Goal: Use online tool/utility: Utilize a website feature to perform a specific function

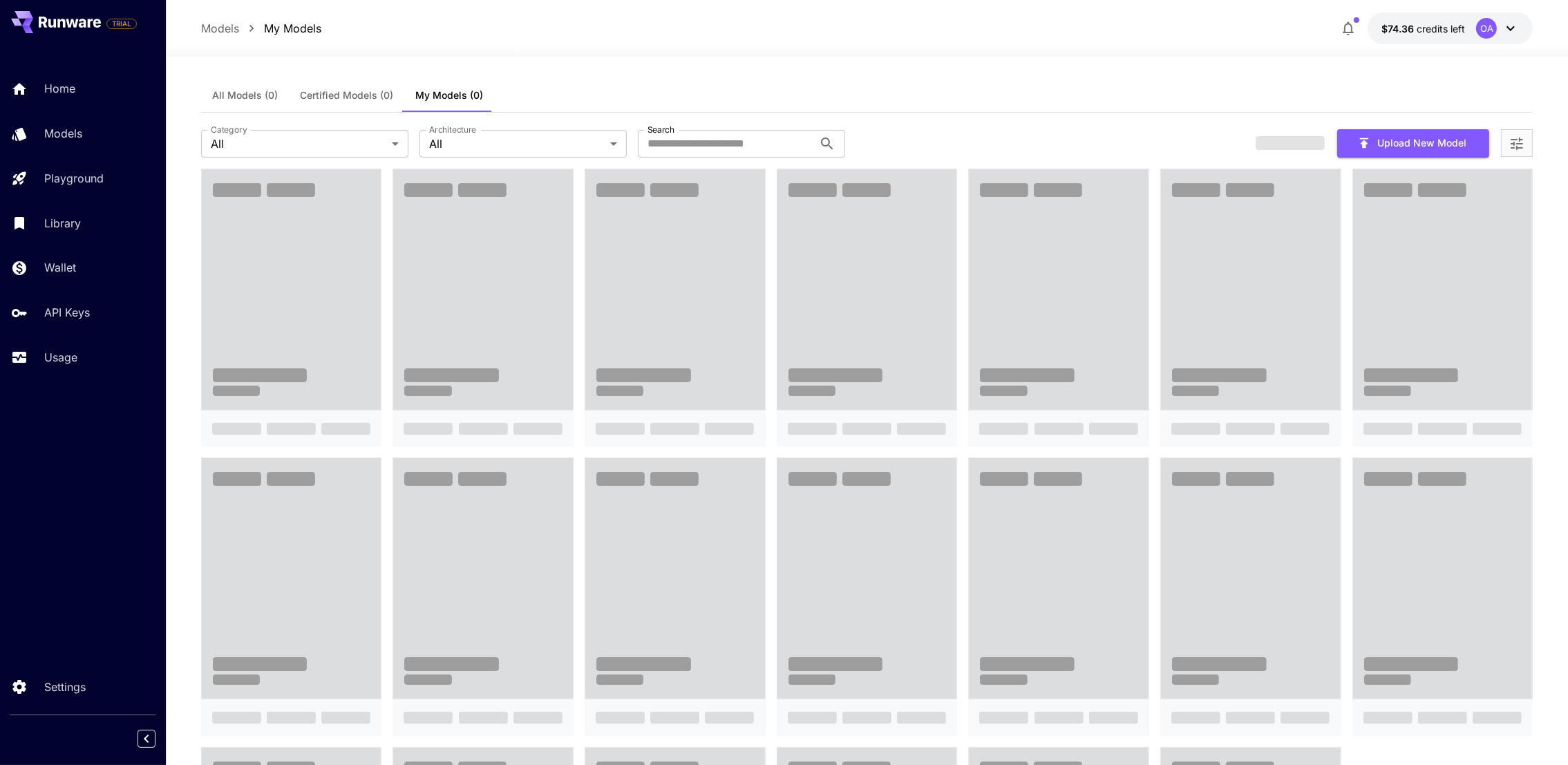
click at [240, 98] on span "All Models (0)" at bounding box center [245, 95] width 66 height 13
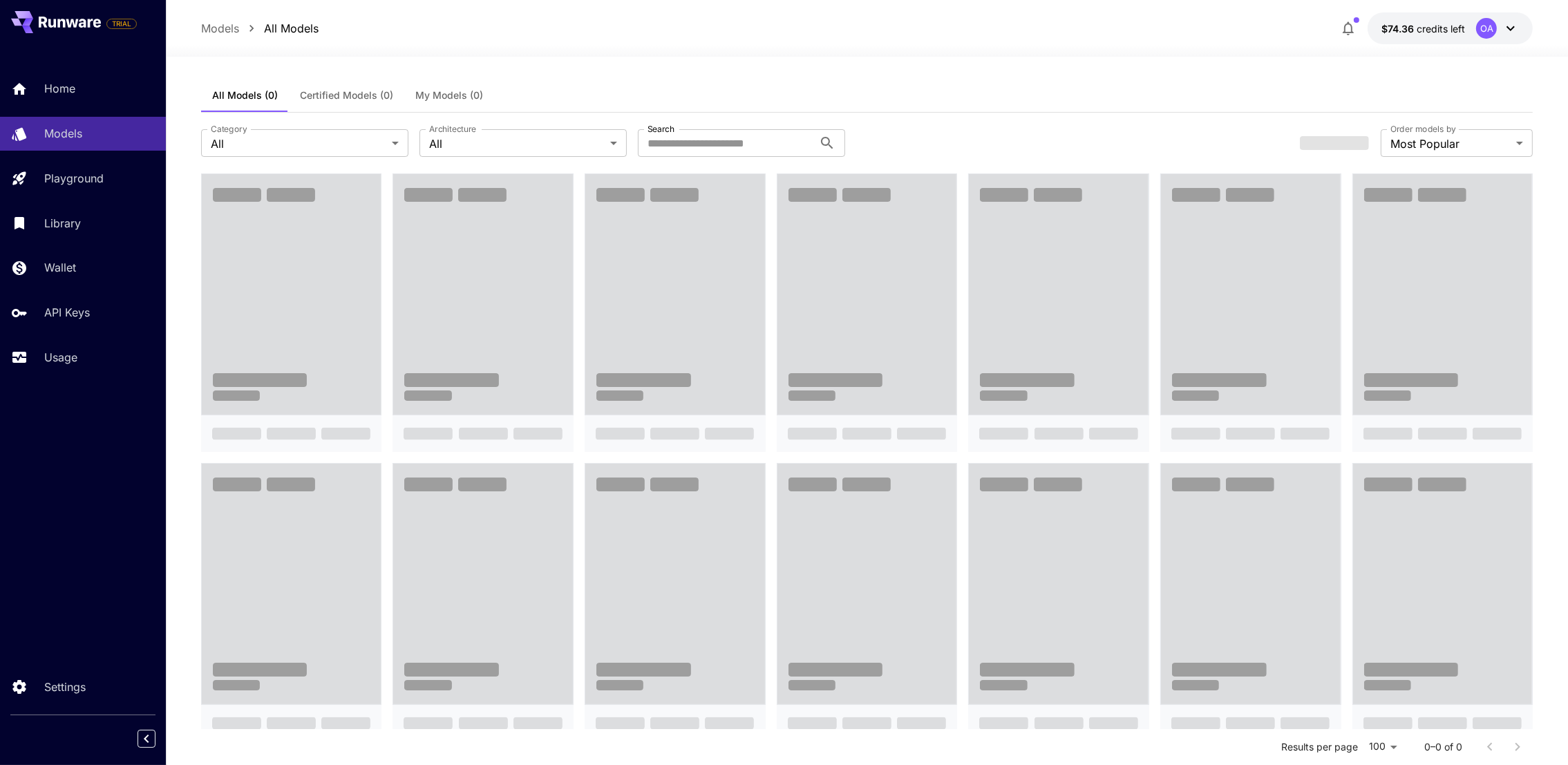
click at [360, 92] on span "Certified Models (0)" at bounding box center [347, 95] width 93 height 13
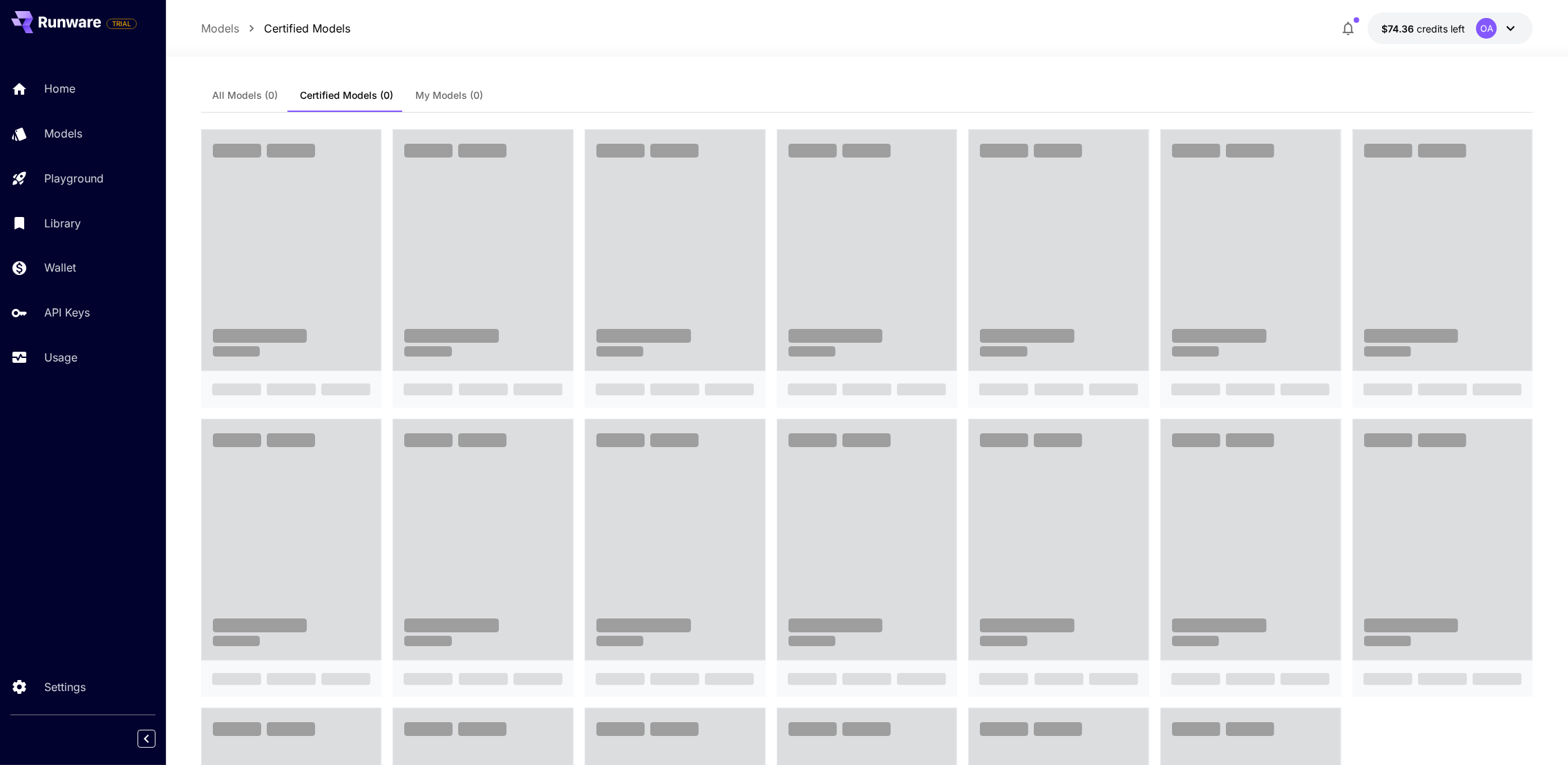
click at [431, 92] on span "My Models (0)" at bounding box center [449, 95] width 68 height 13
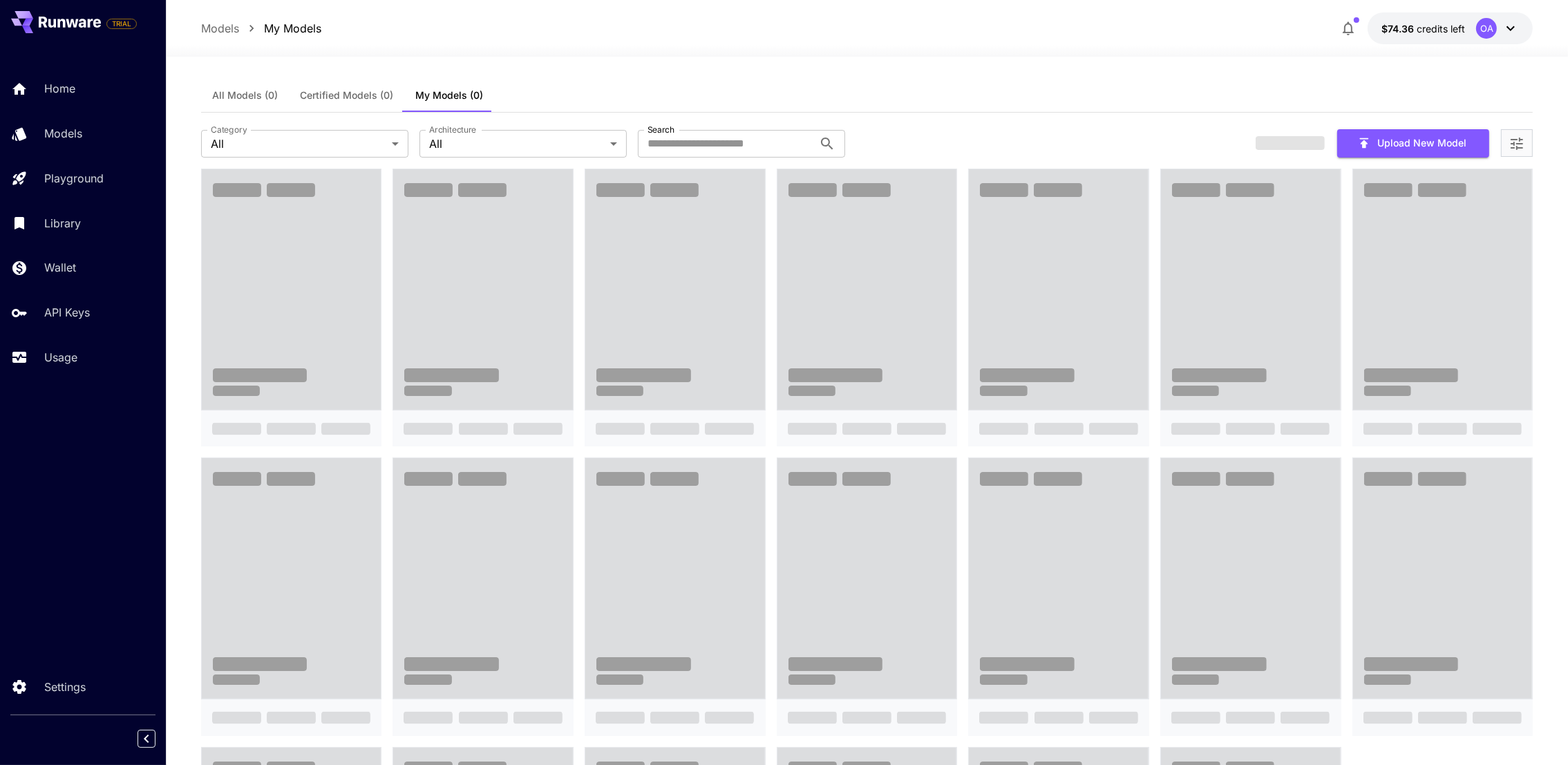
click at [1500, 36] on div "OA" at bounding box center [1498, 28] width 43 height 21
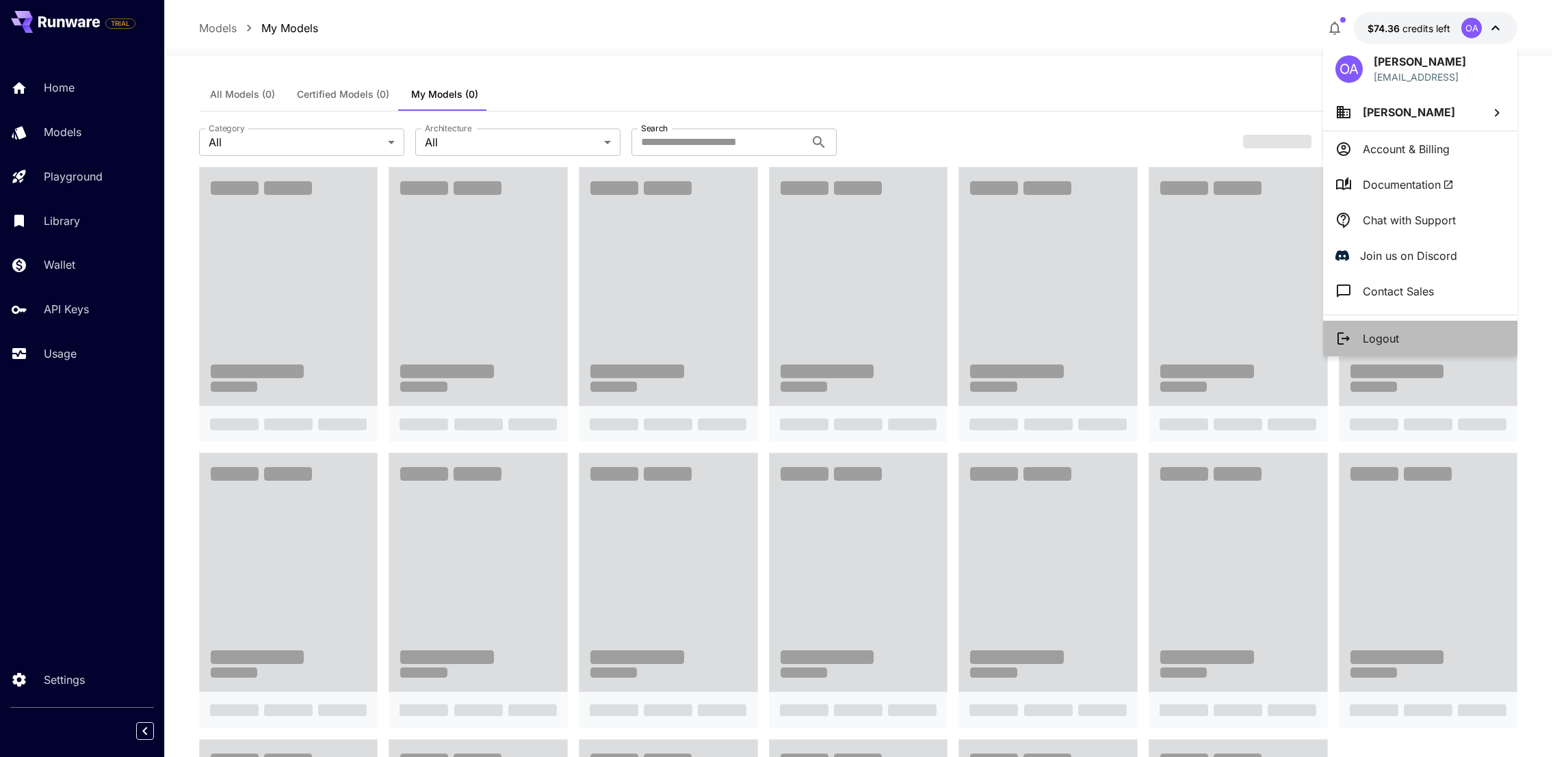
click at [1414, 328] on li "Logout" at bounding box center [1420, 338] width 195 height 35
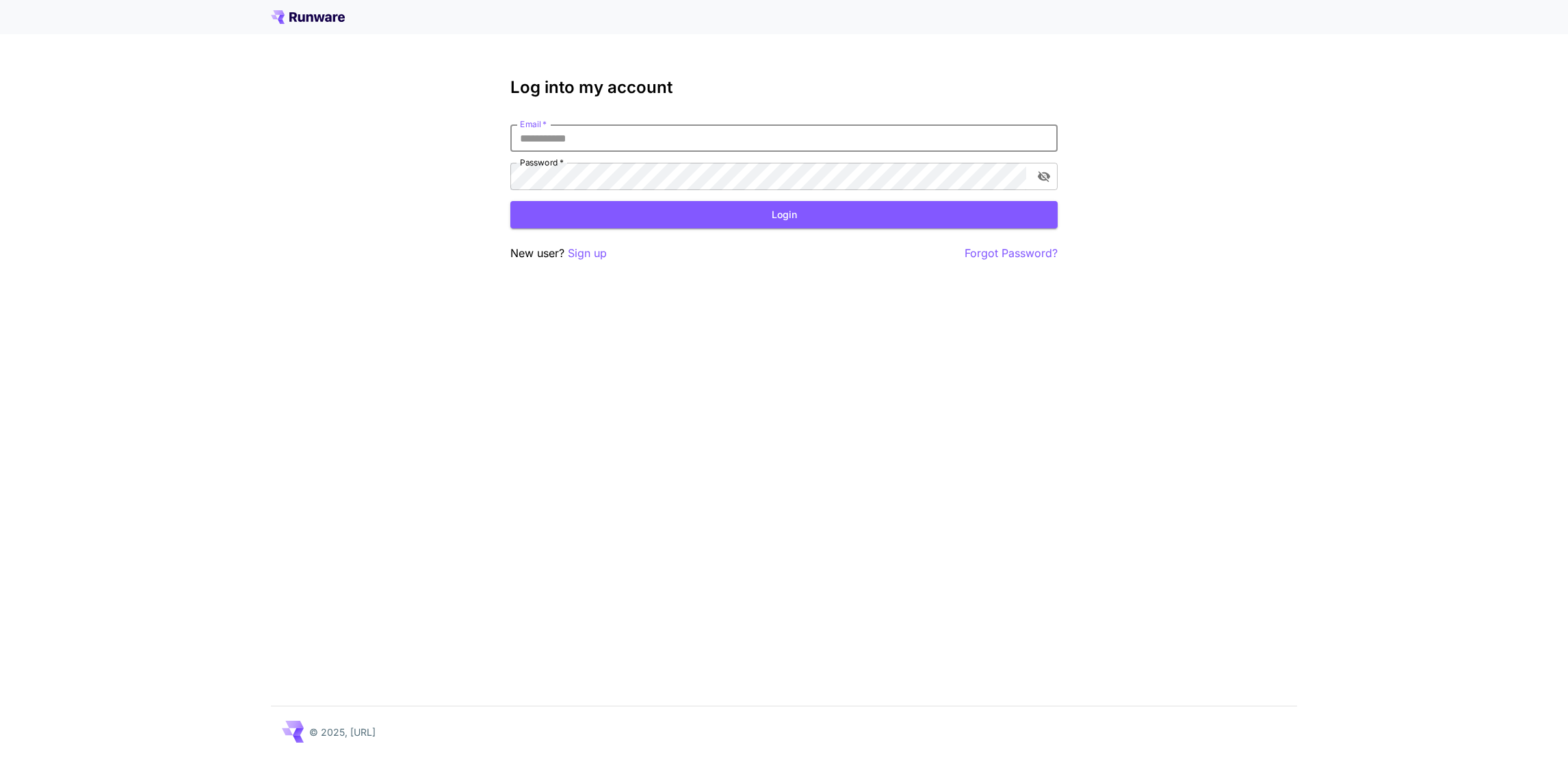
click at [681, 141] on input "Email   *" at bounding box center [784, 138] width 547 height 27
type input "**********"
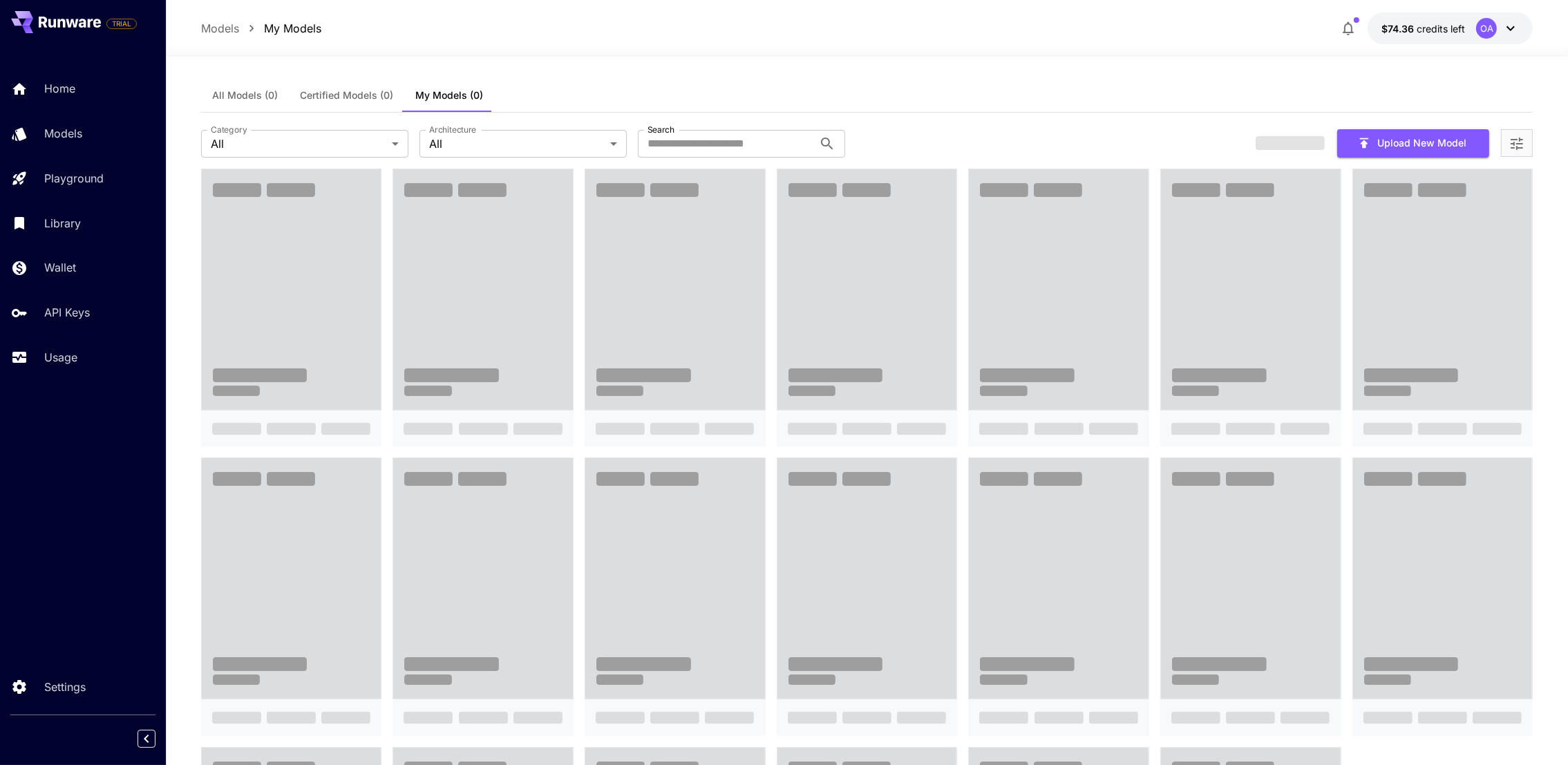
click at [27, 555] on div "TRIAL Home Models Playground Library Wallet API Keys Usage Settings" at bounding box center [82, 382] width 166 height 765
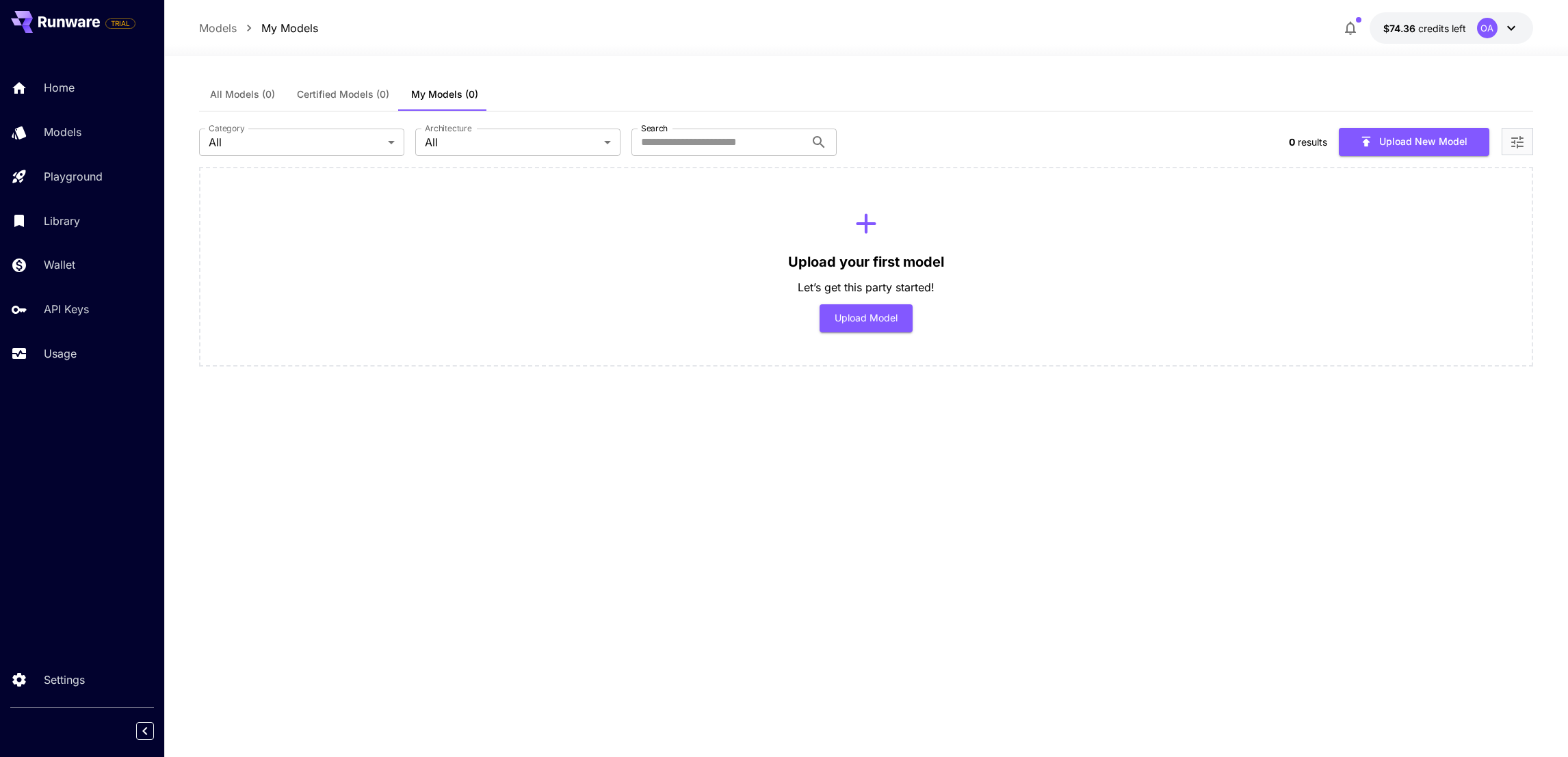
click at [314, 262] on div "Upload your first model Let’s get this party started! Upload Model" at bounding box center [866, 266] width 1333 height 200
click at [226, 94] on span "All Models (0)" at bounding box center [243, 94] width 65 height 13
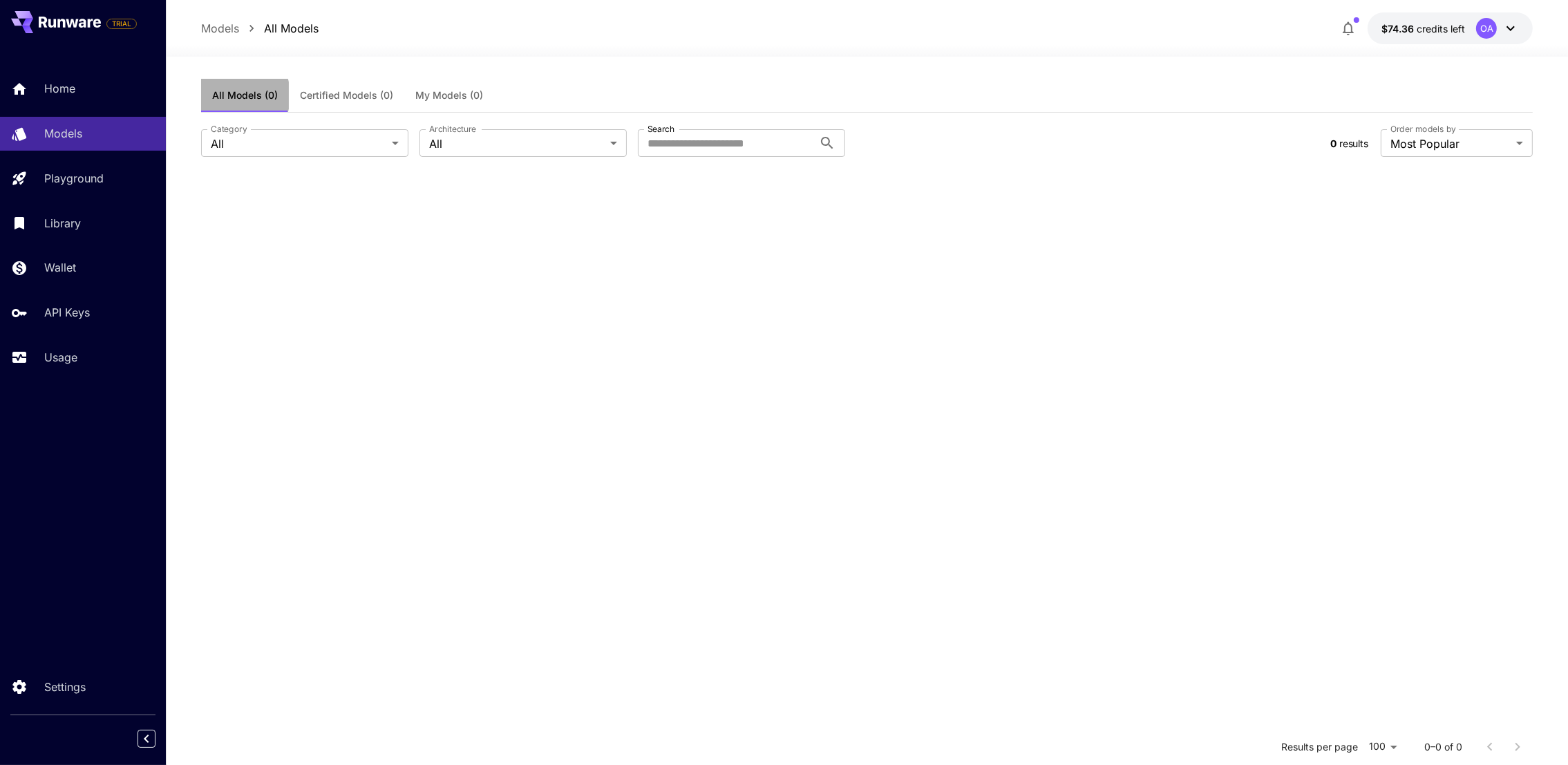
click at [229, 95] on span "All Models (0)" at bounding box center [245, 95] width 66 height 13
click at [228, 95] on span "All Models (0)" at bounding box center [245, 95] width 66 height 13
click at [351, 102] on button "Certified Models (0)" at bounding box center [347, 95] width 115 height 33
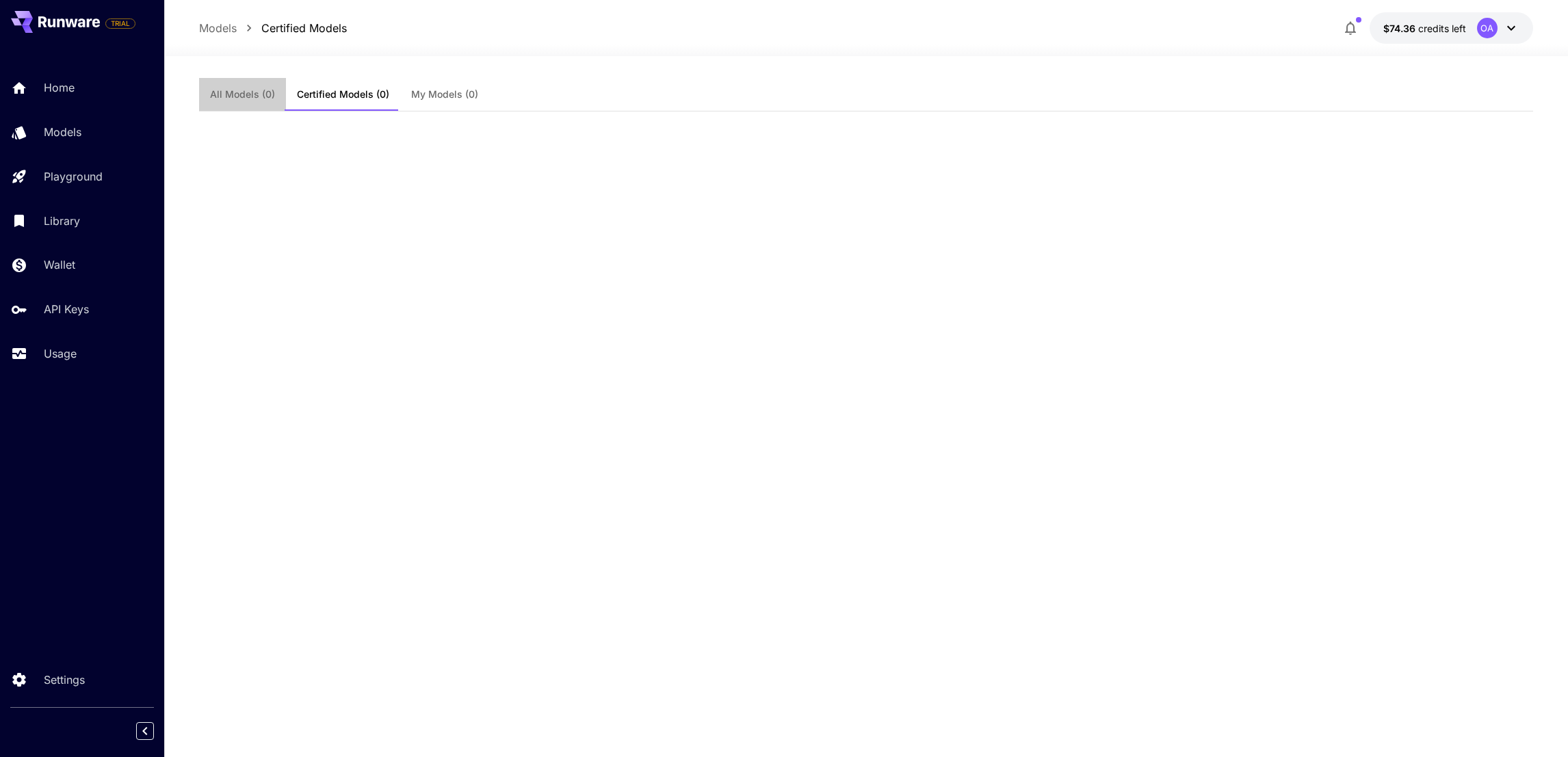
click at [250, 92] on span "All Models (0)" at bounding box center [243, 94] width 65 height 13
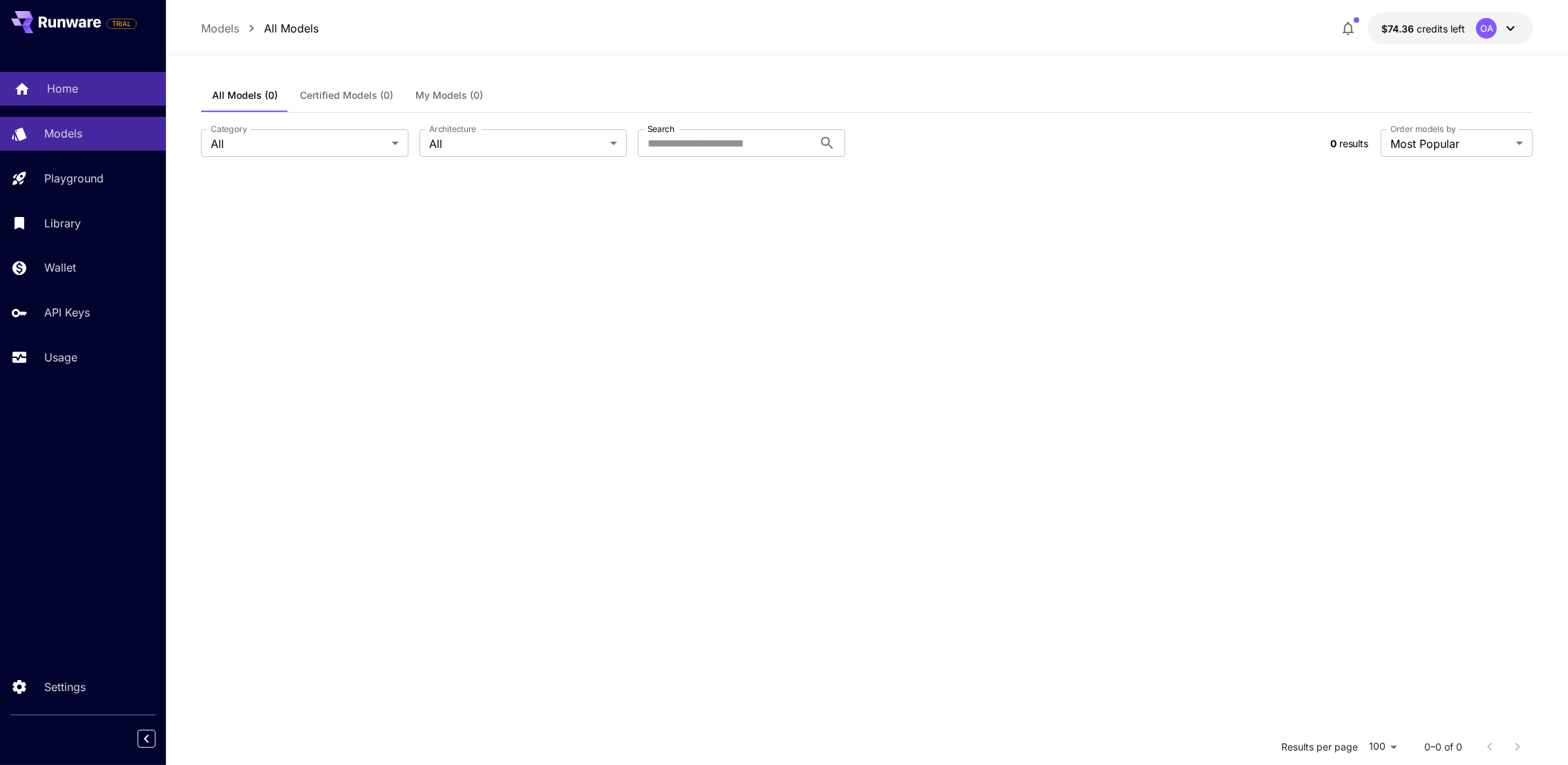
click at [107, 102] on link "Home" at bounding box center [82, 89] width 166 height 34
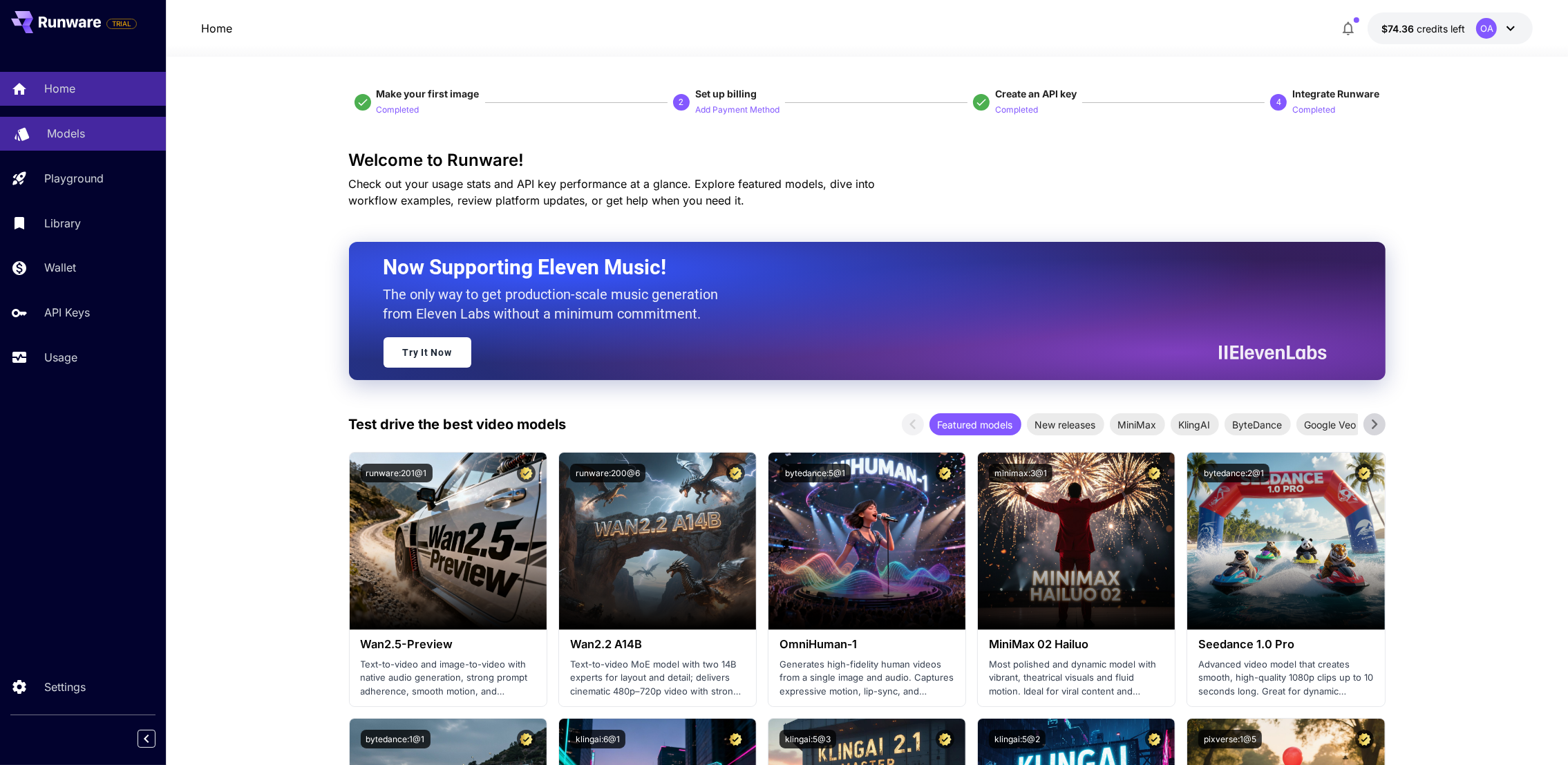
click at [98, 134] on div "Models" at bounding box center [101, 134] width 108 height 16
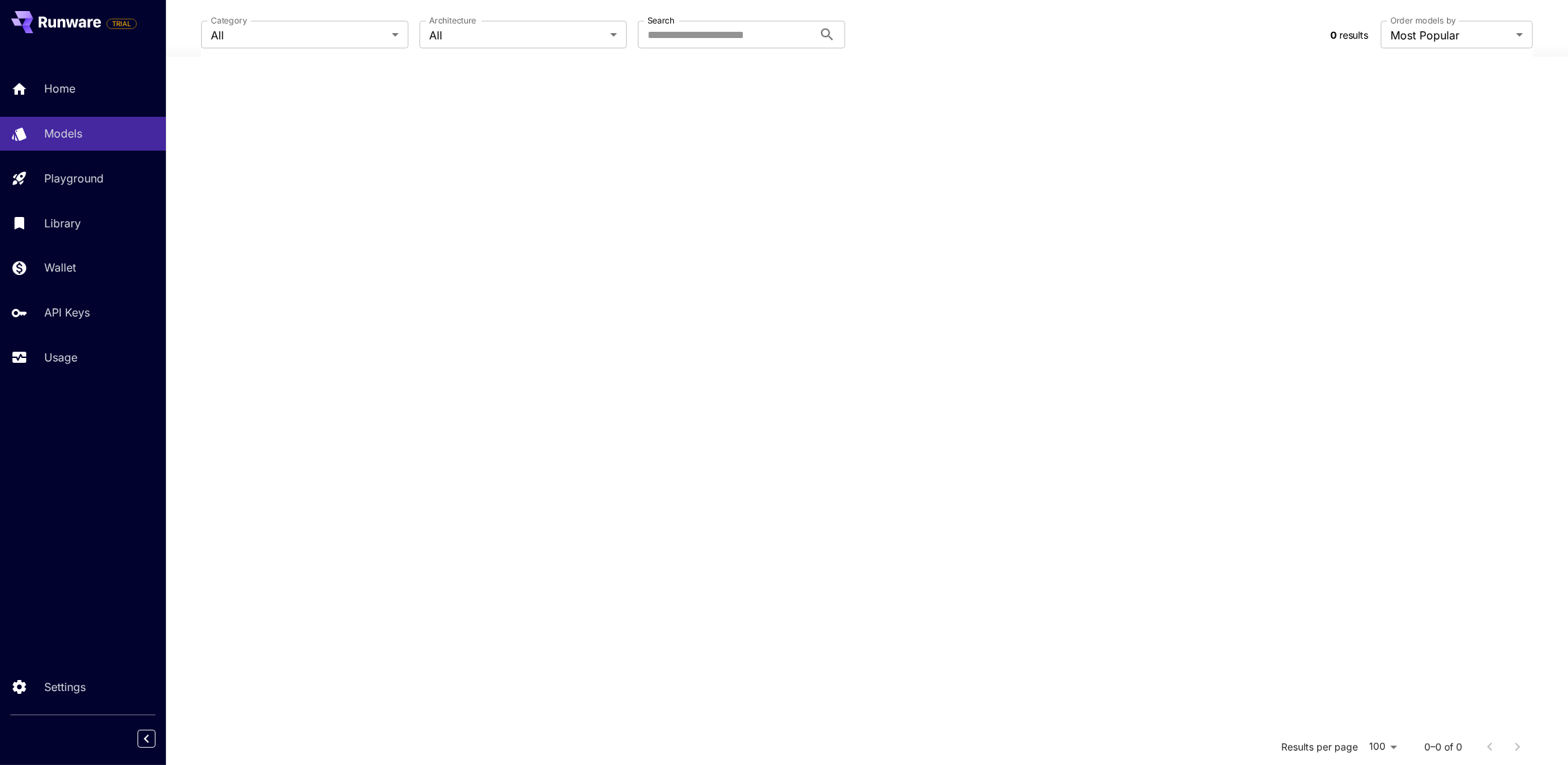
scroll to position [62, 0]
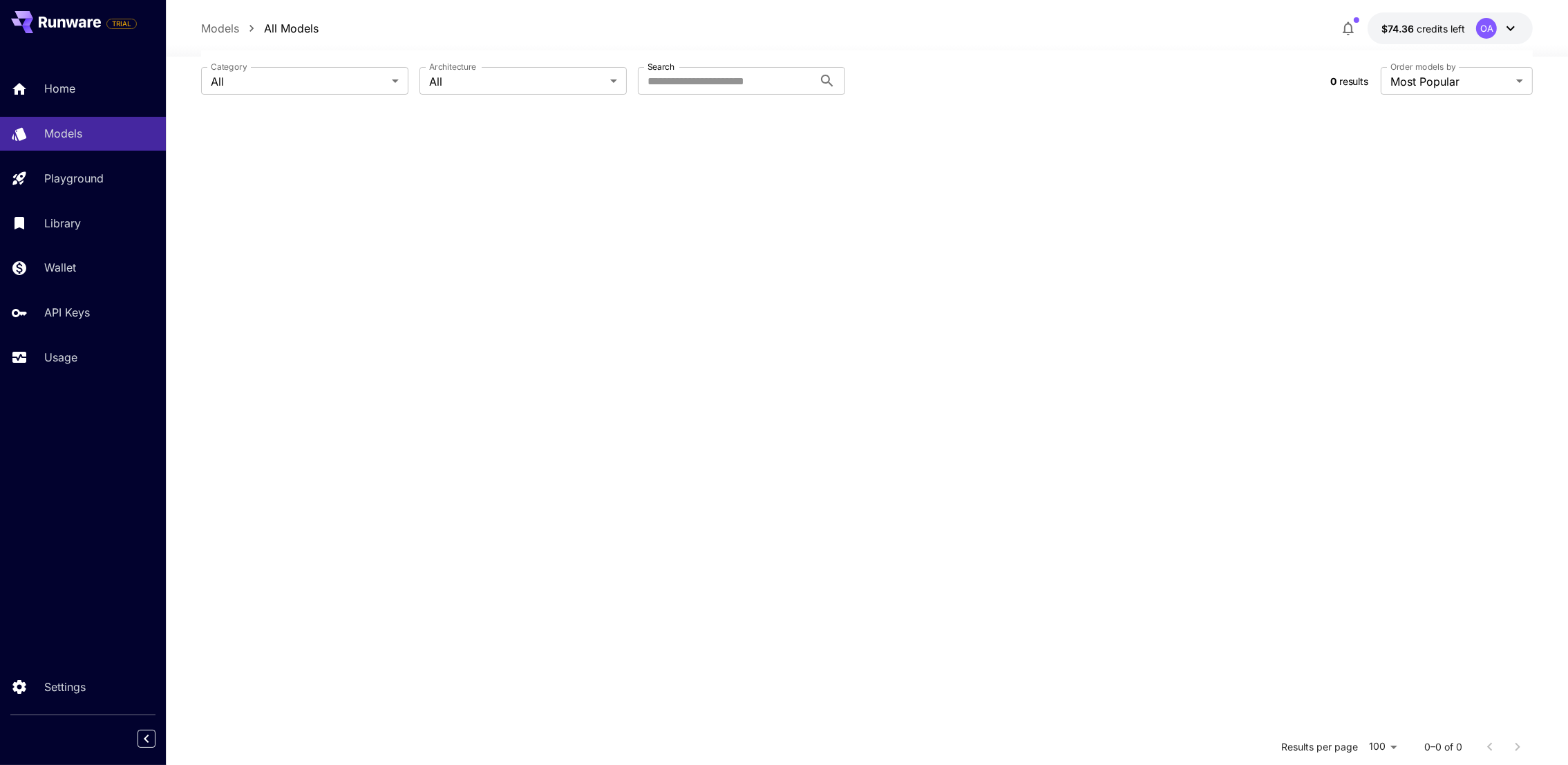
drag, startPoint x: 47, startPoint y: 533, endPoint x: 81, endPoint y: 434, distance: 104.7
click at [48, 533] on div "TRIAL Home Models Playground Library Wallet API Keys Usage Settings" at bounding box center [82, 382] width 166 height 765
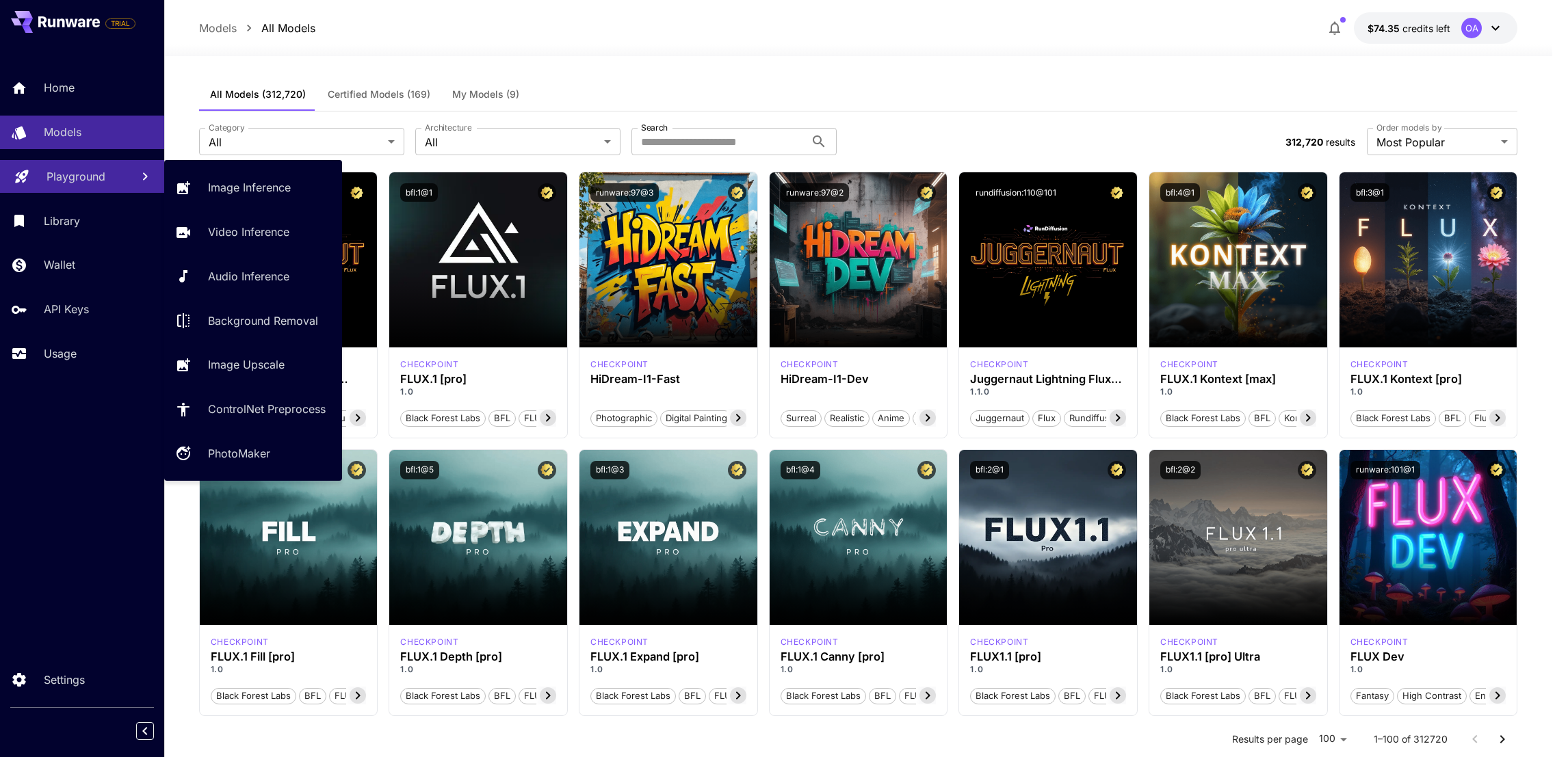
click at [108, 175] on div "Playground" at bounding box center [83, 177] width 74 height 16
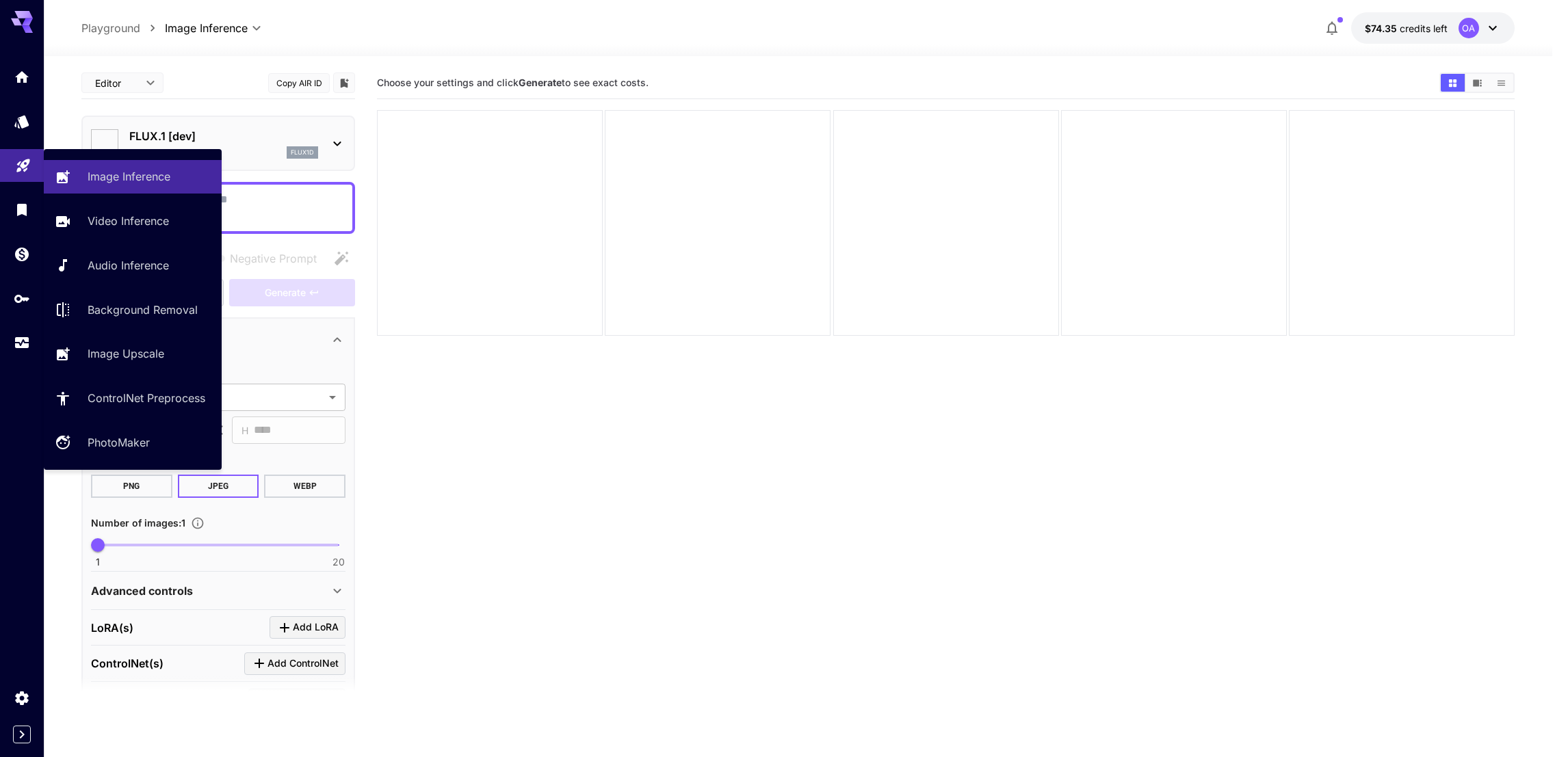
type input "**********"
click at [155, 197] on div "Image Inference Video Inference Audio Inference Background Removal Image Upscal…" at bounding box center [132, 310] width 178 height 299
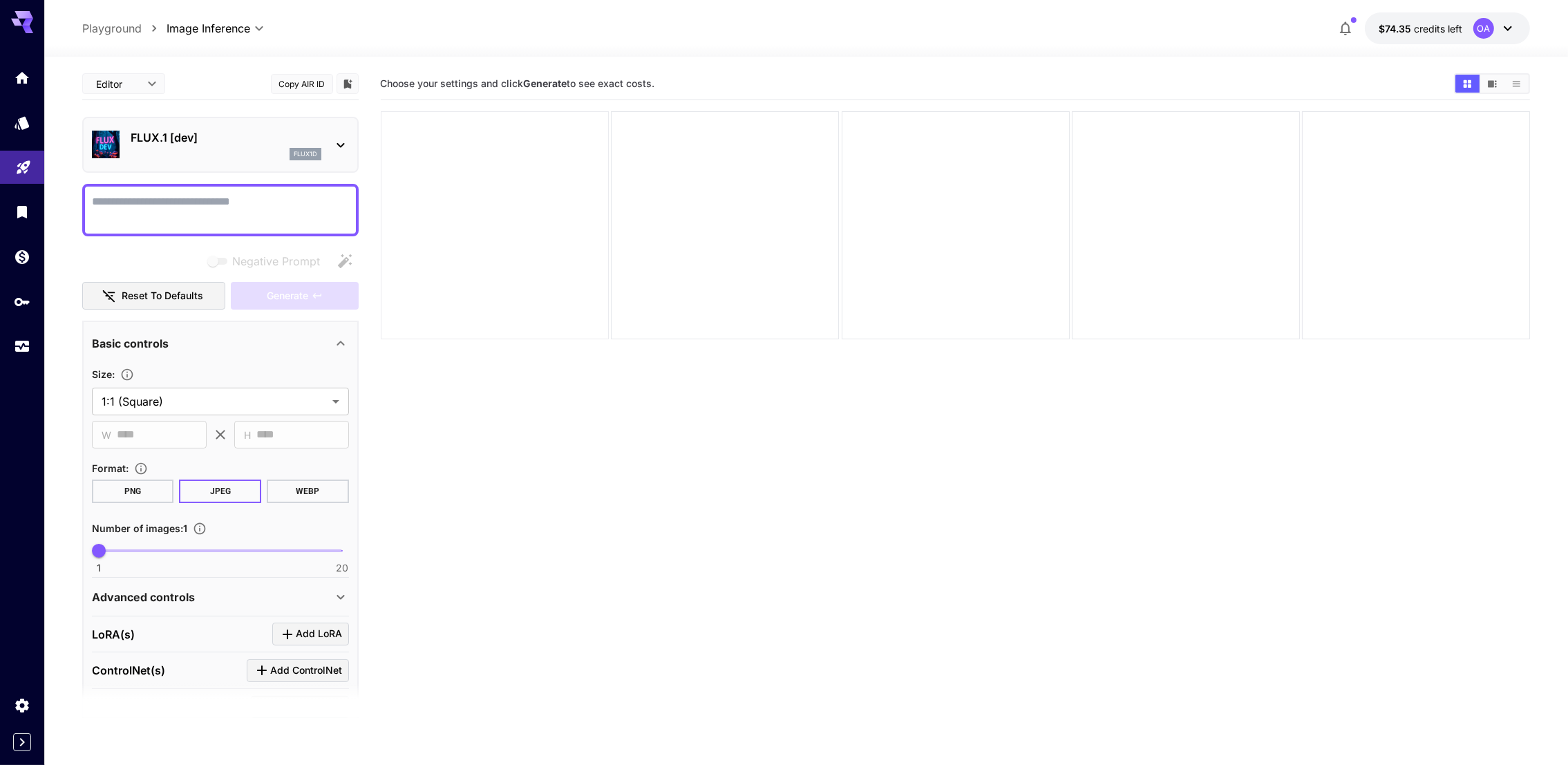
click at [566, 154] on div at bounding box center [494, 225] width 228 height 228
click at [561, 163] on div at bounding box center [494, 225] width 228 height 228
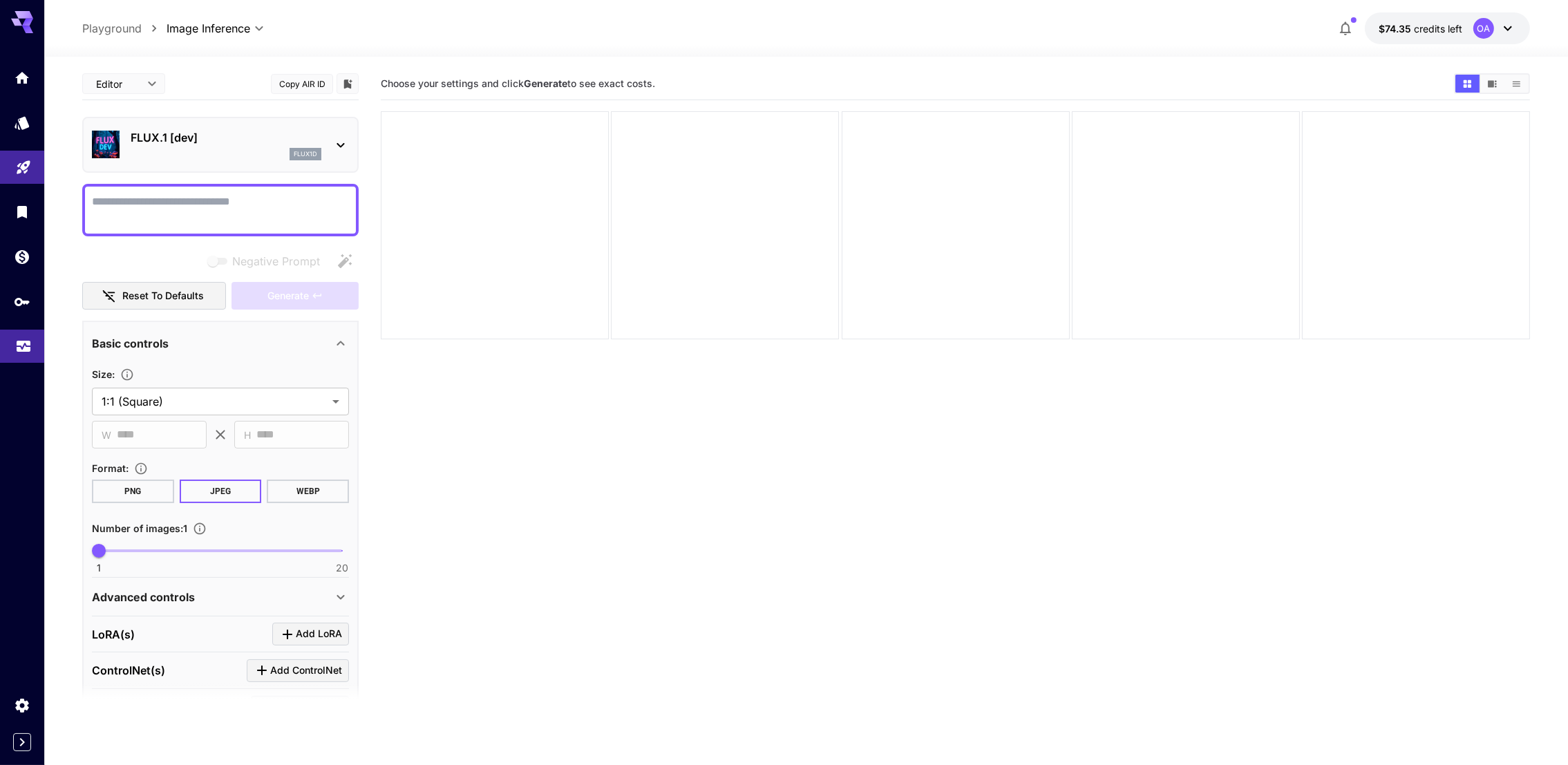
click at [16, 343] on icon "Usage" at bounding box center [24, 342] width 16 height 16
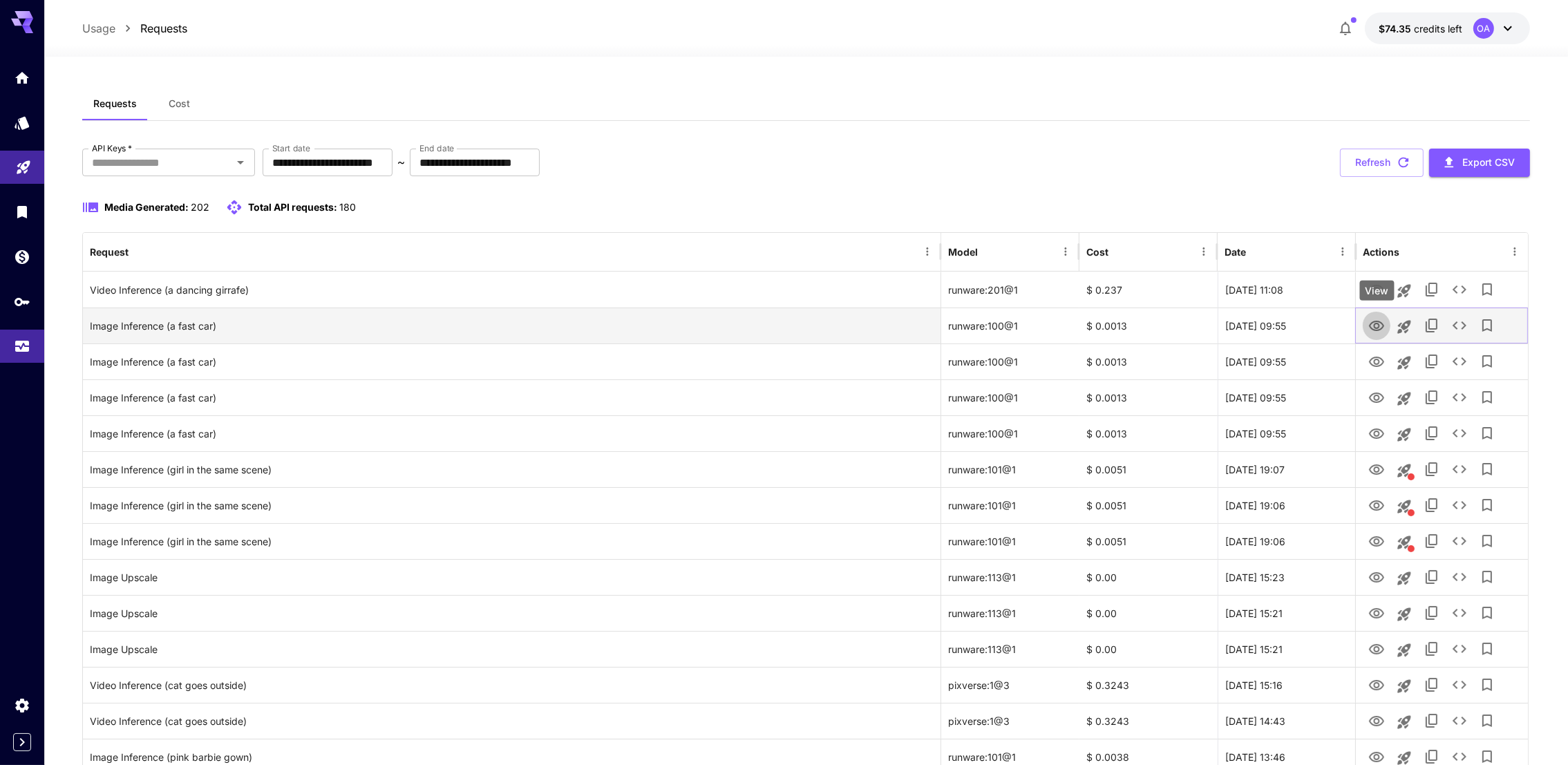
click at [1376, 313] on button "View" at bounding box center [1377, 325] width 27 height 28
click at [1372, 326] on icon "View" at bounding box center [1377, 326] width 16 height 16
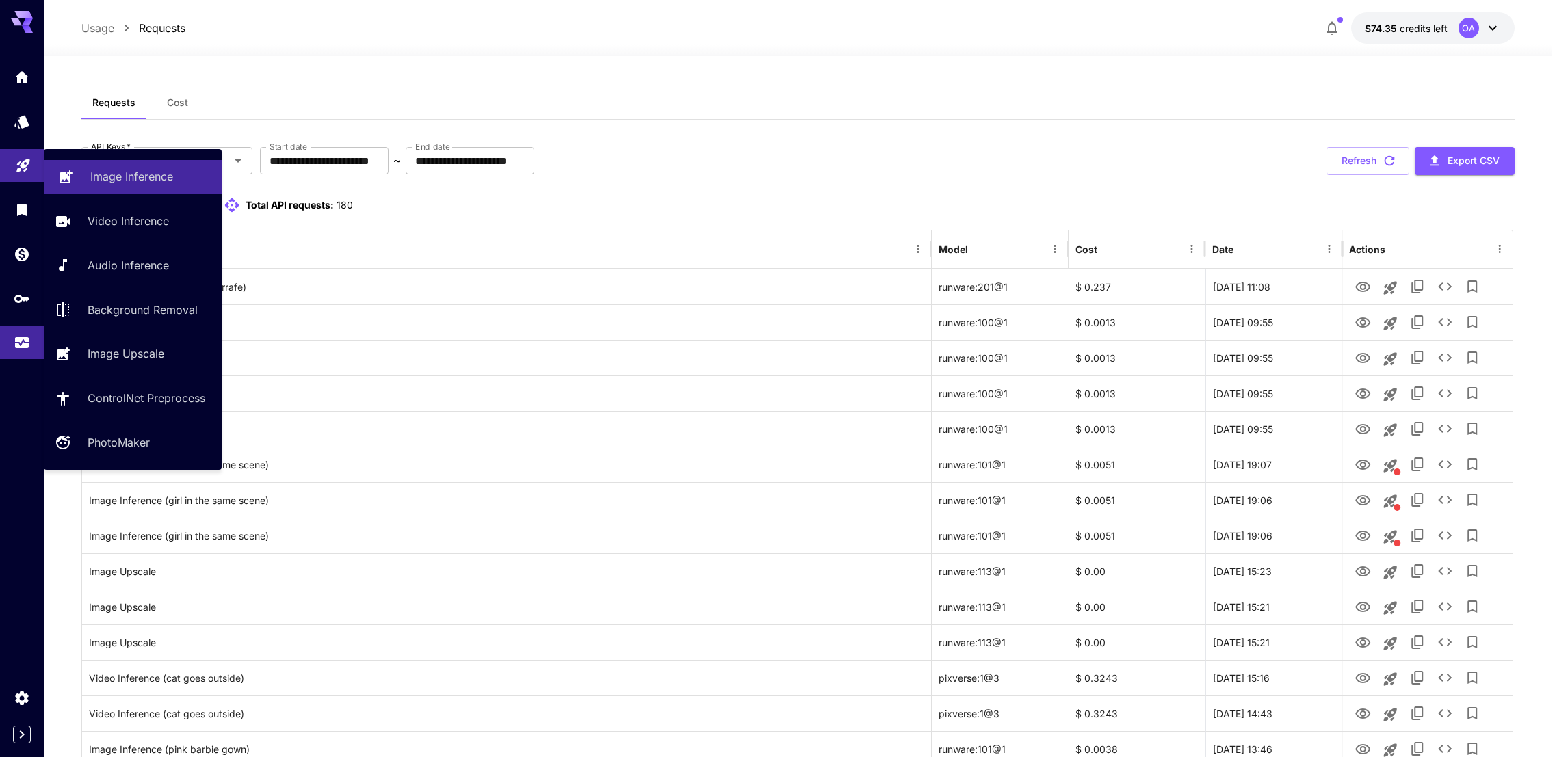
click at [55, 174] on link "Image Inference" at bounding box center [132, 177] width 178 height 34
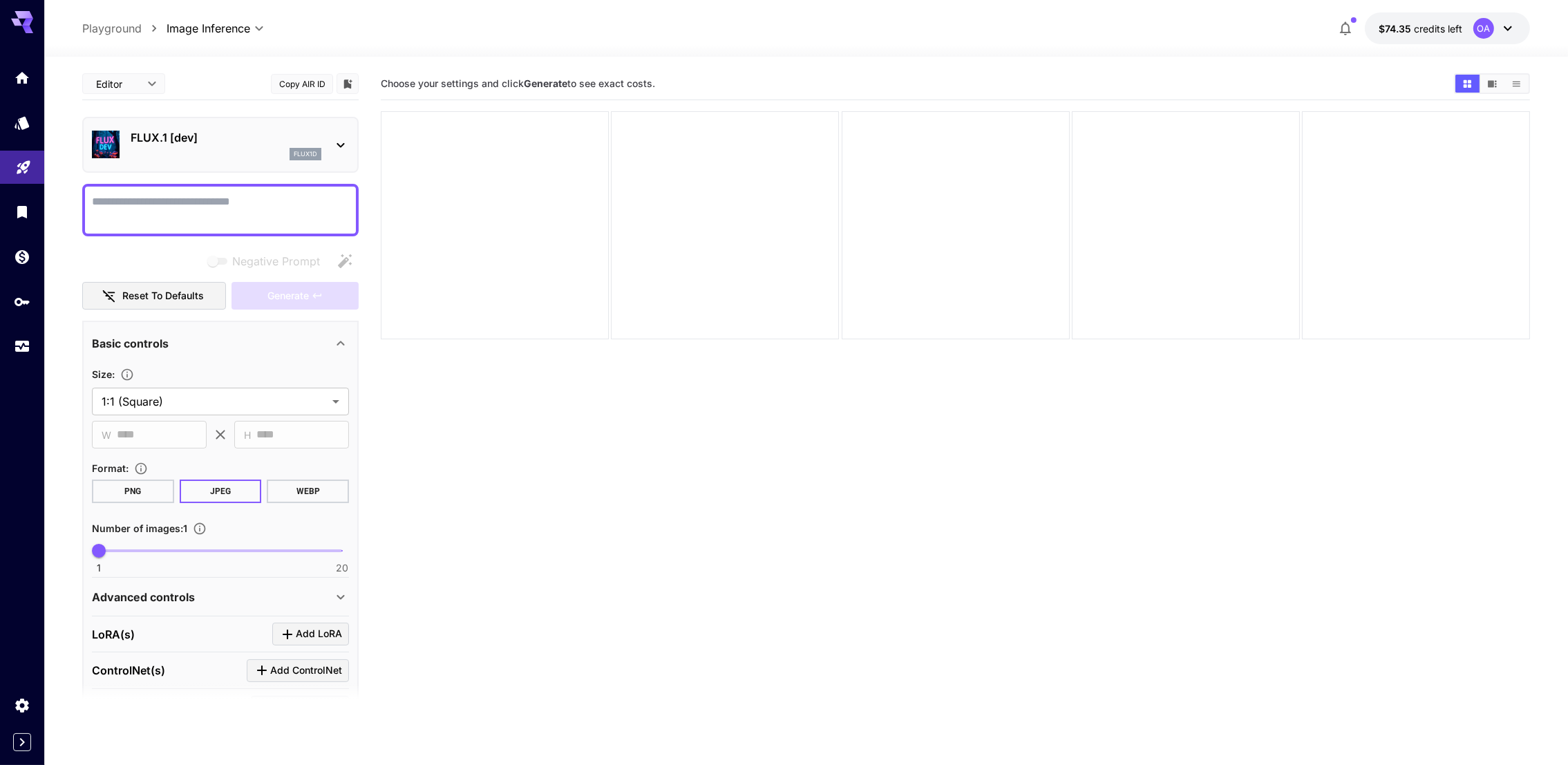
click at [194, 148] on div "flux1d" at bounding box center [226, 155] width 190 height 13
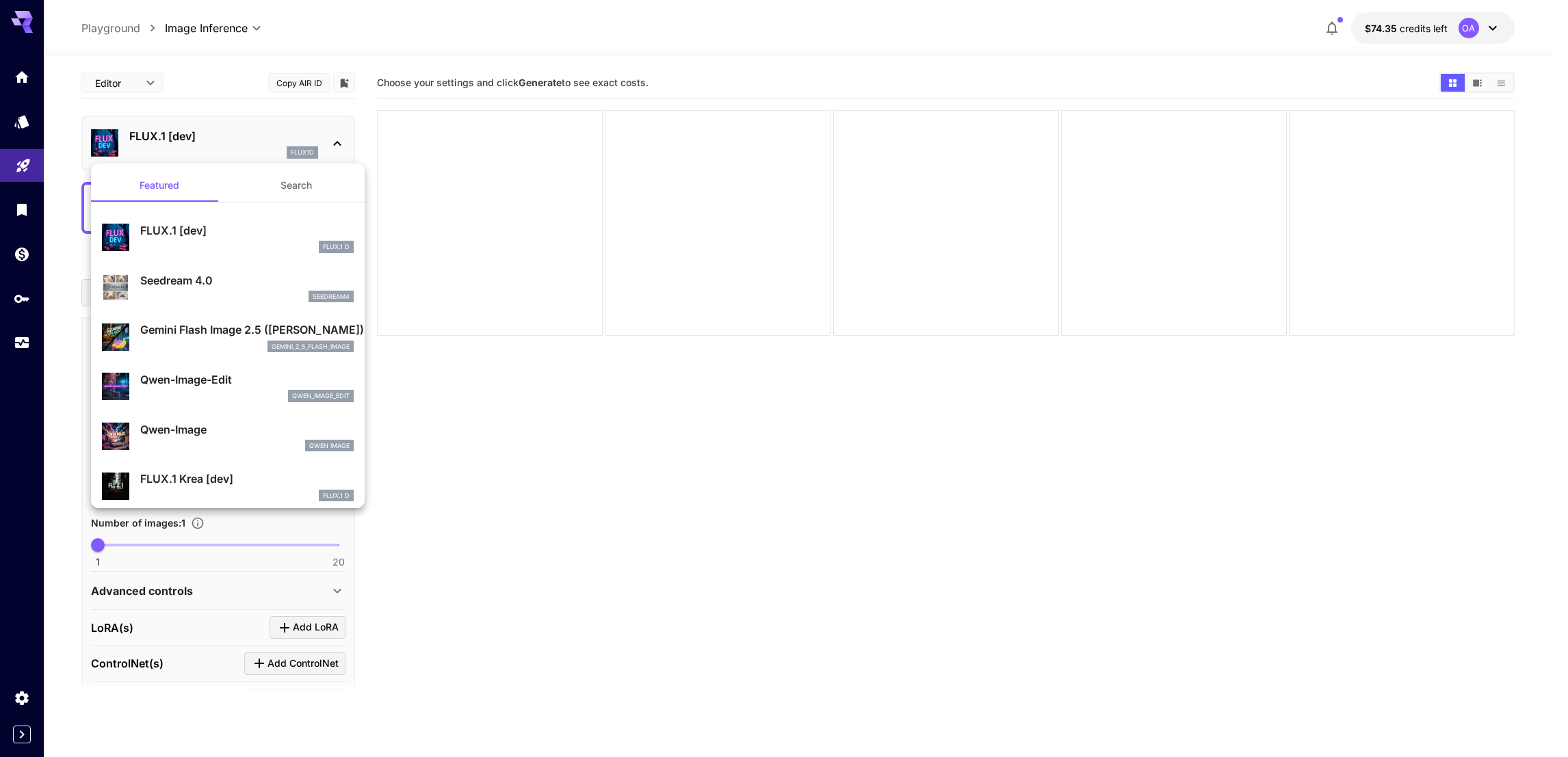
click at [197, 323] on p "Gemini Flash Image 2.5 ([PERSON_NAME])" at bounding box center [247, 330] width 214 height 16
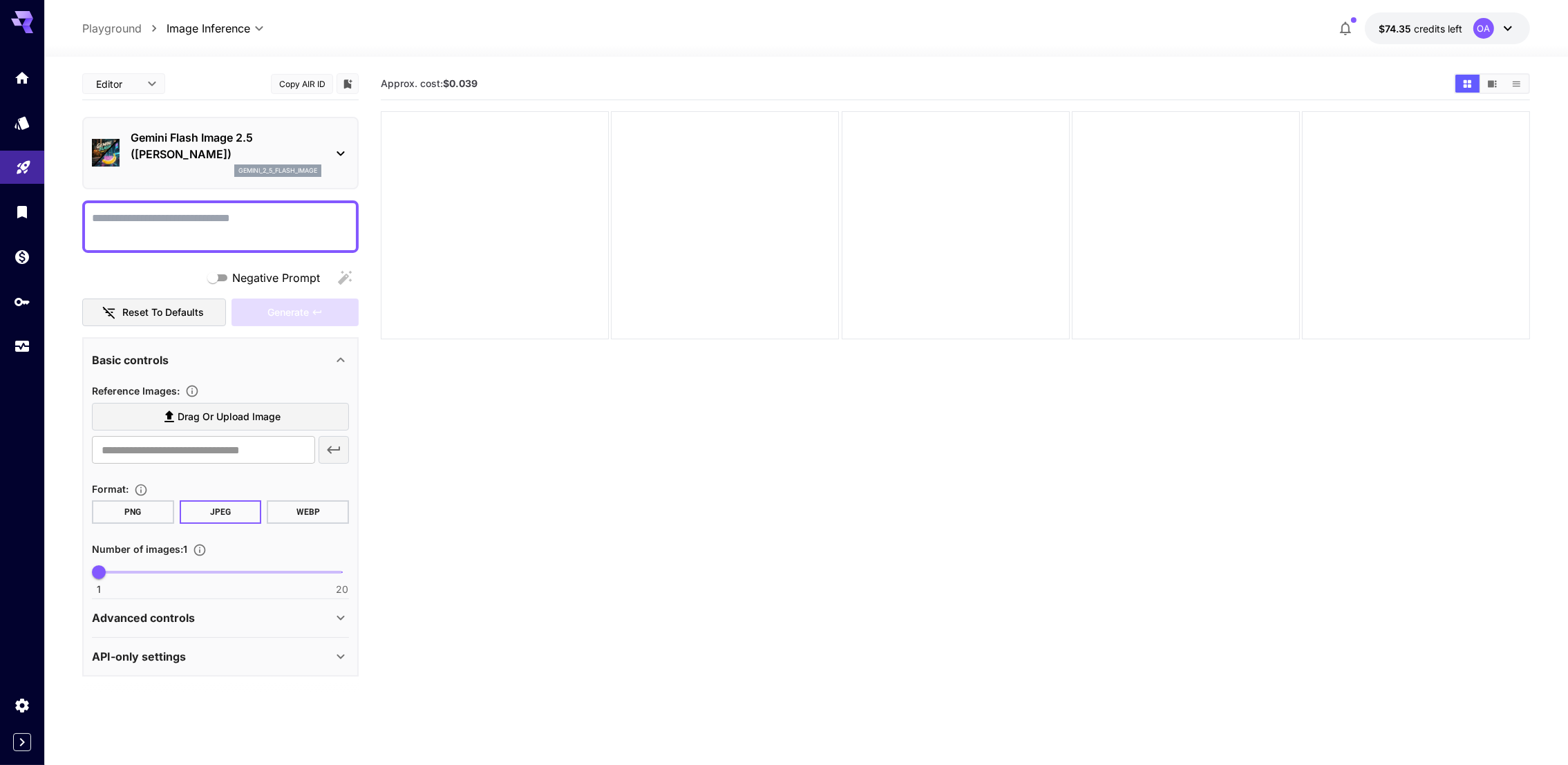
click at [219, 221] on textarea "Negative Prompt" at bounding box center [220, 227] width 257 height 33
paste textarea "**********"
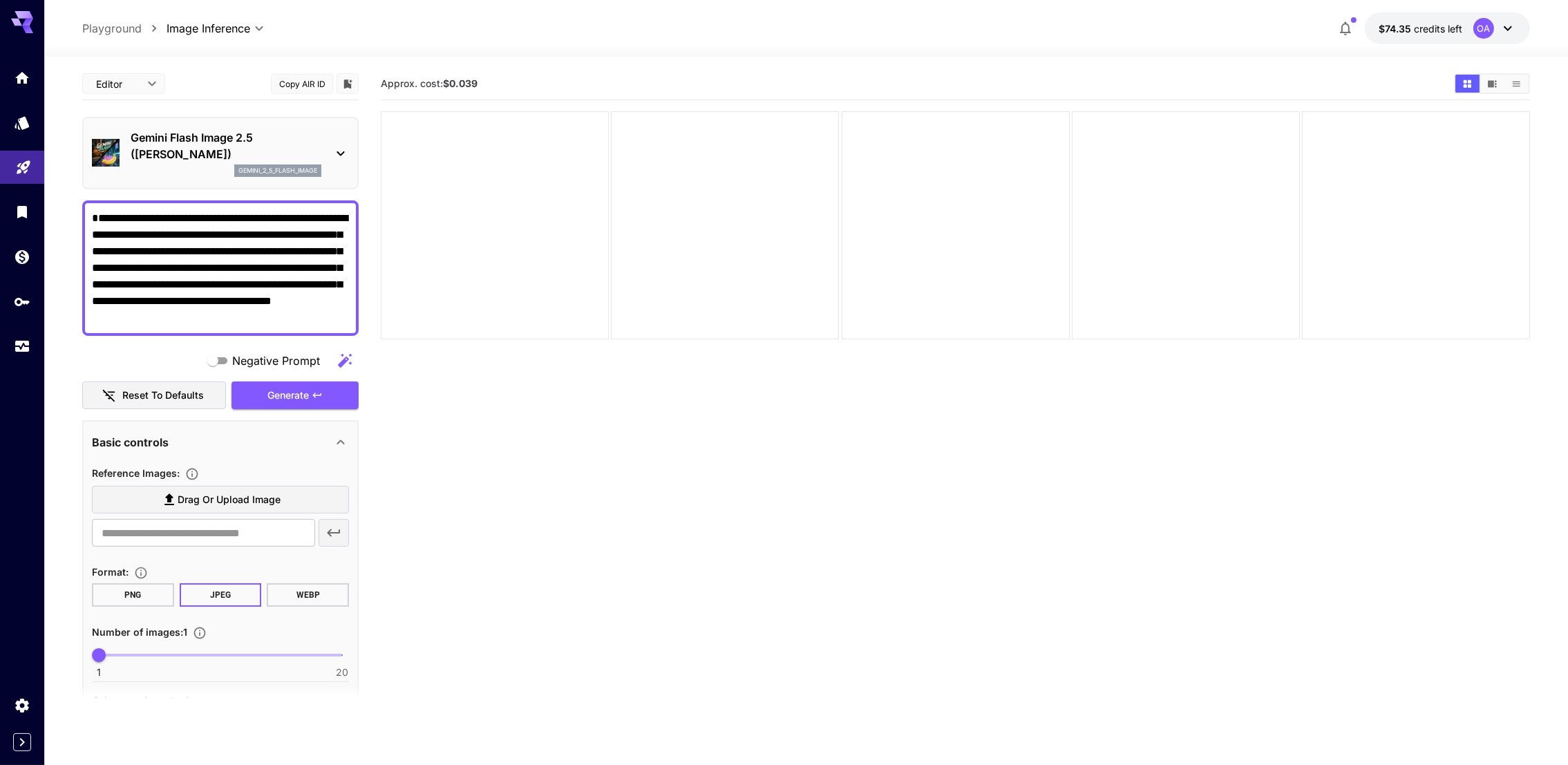
click at [286, 375] on div "Negative Prompt Reset to defaults Generate" at bounding box center [220, 378] width 276 height 63
click at [282, 393] on span "Generate" at bounding box center [287, 395] width 41 height 17
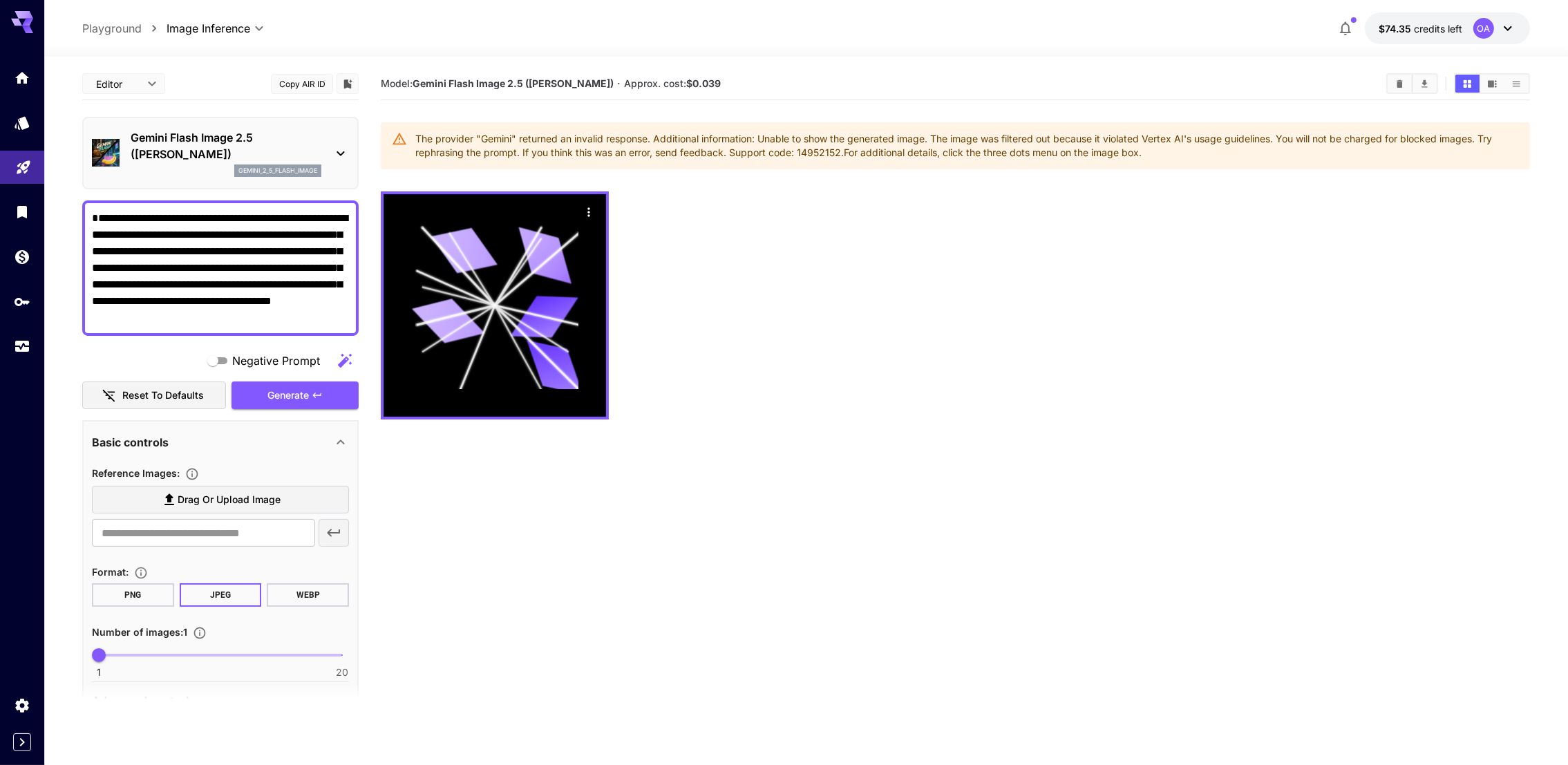
click at [308, 236] on textarea "**********" at bounding box center [220, 268] width 258 height 116
paste textarea "**********"
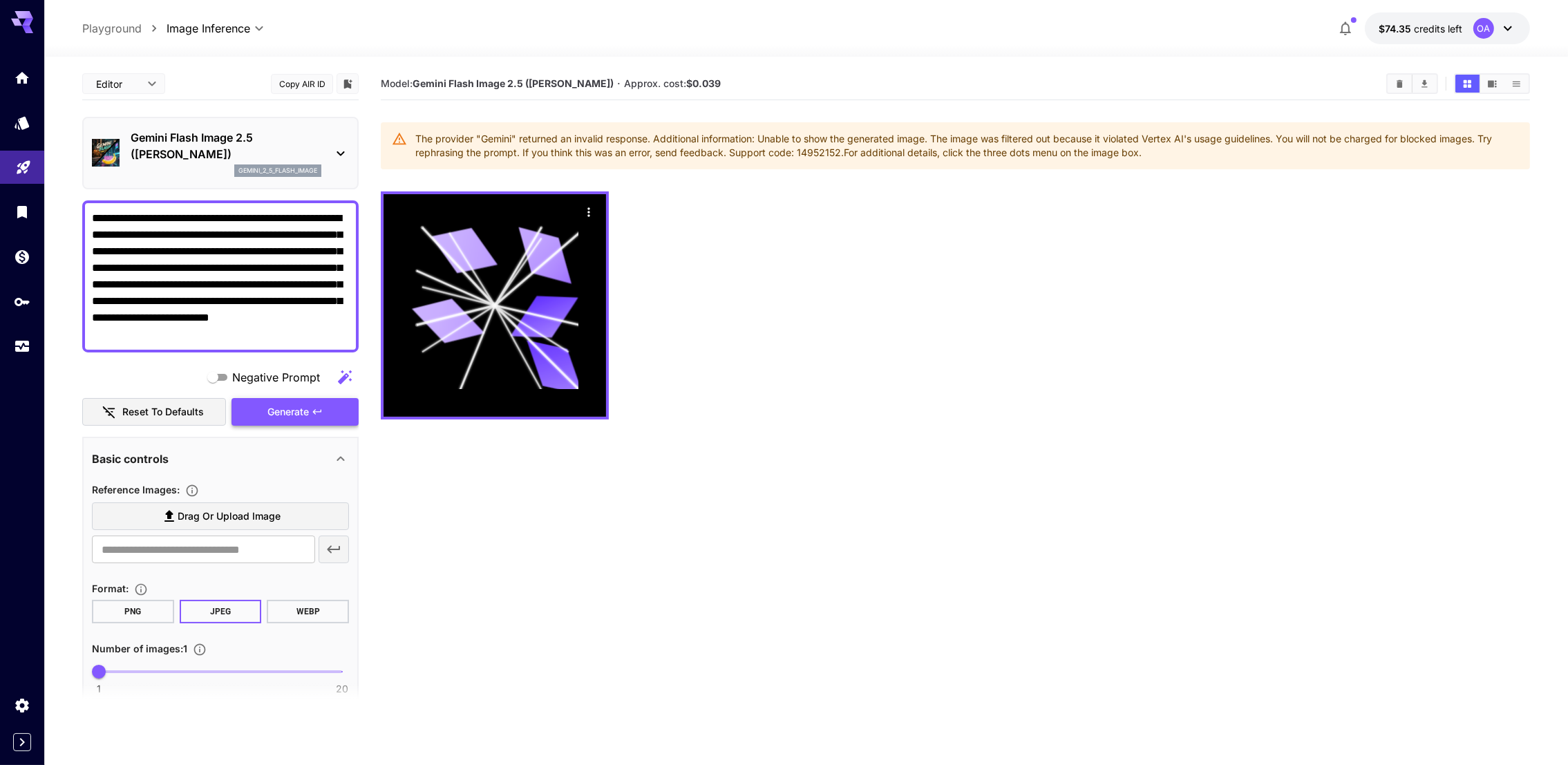
type textarea "**********"
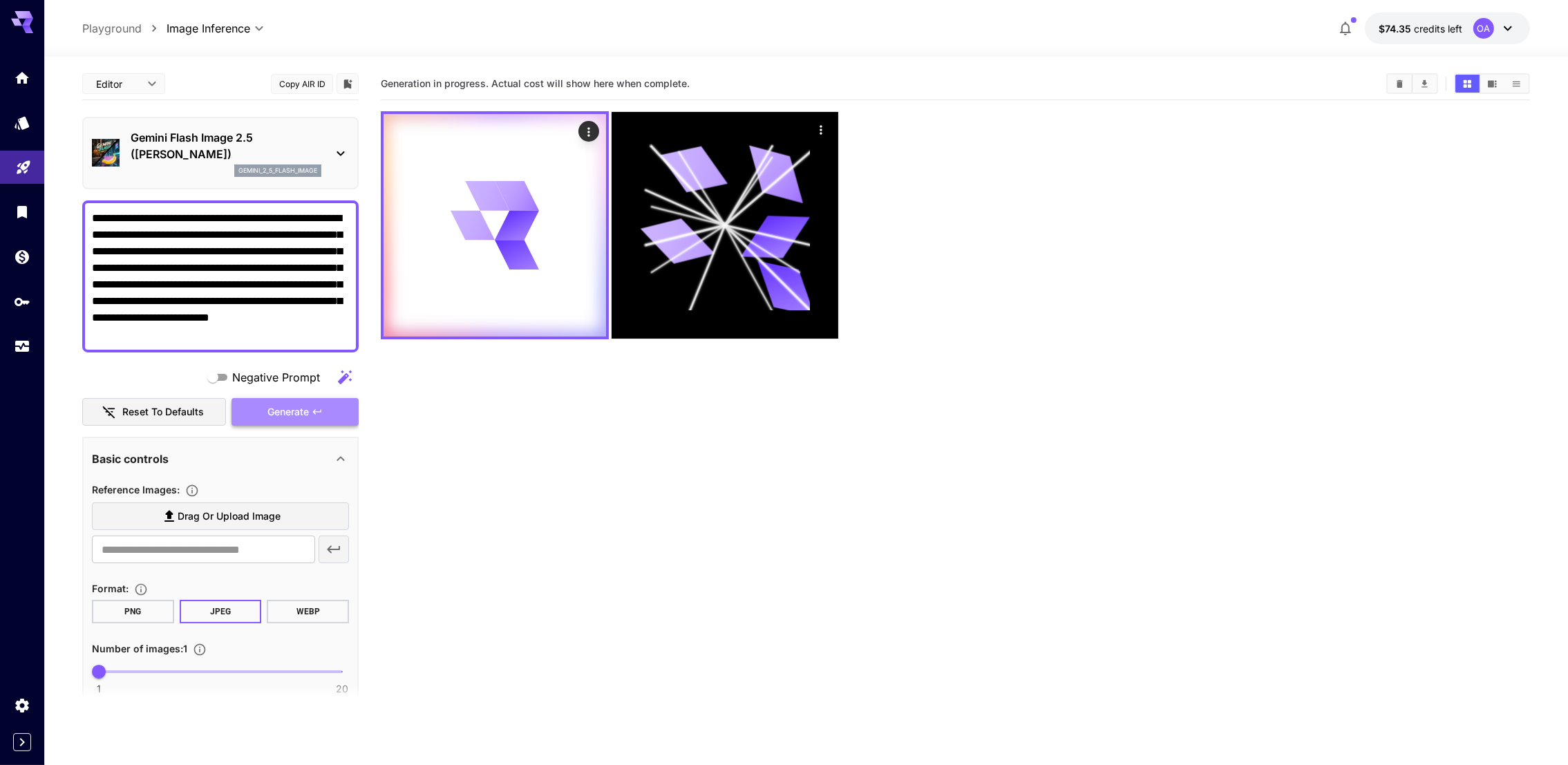
click at [309, 404] on button "Generate" at bounding box center [295, 412] width 127 height 28
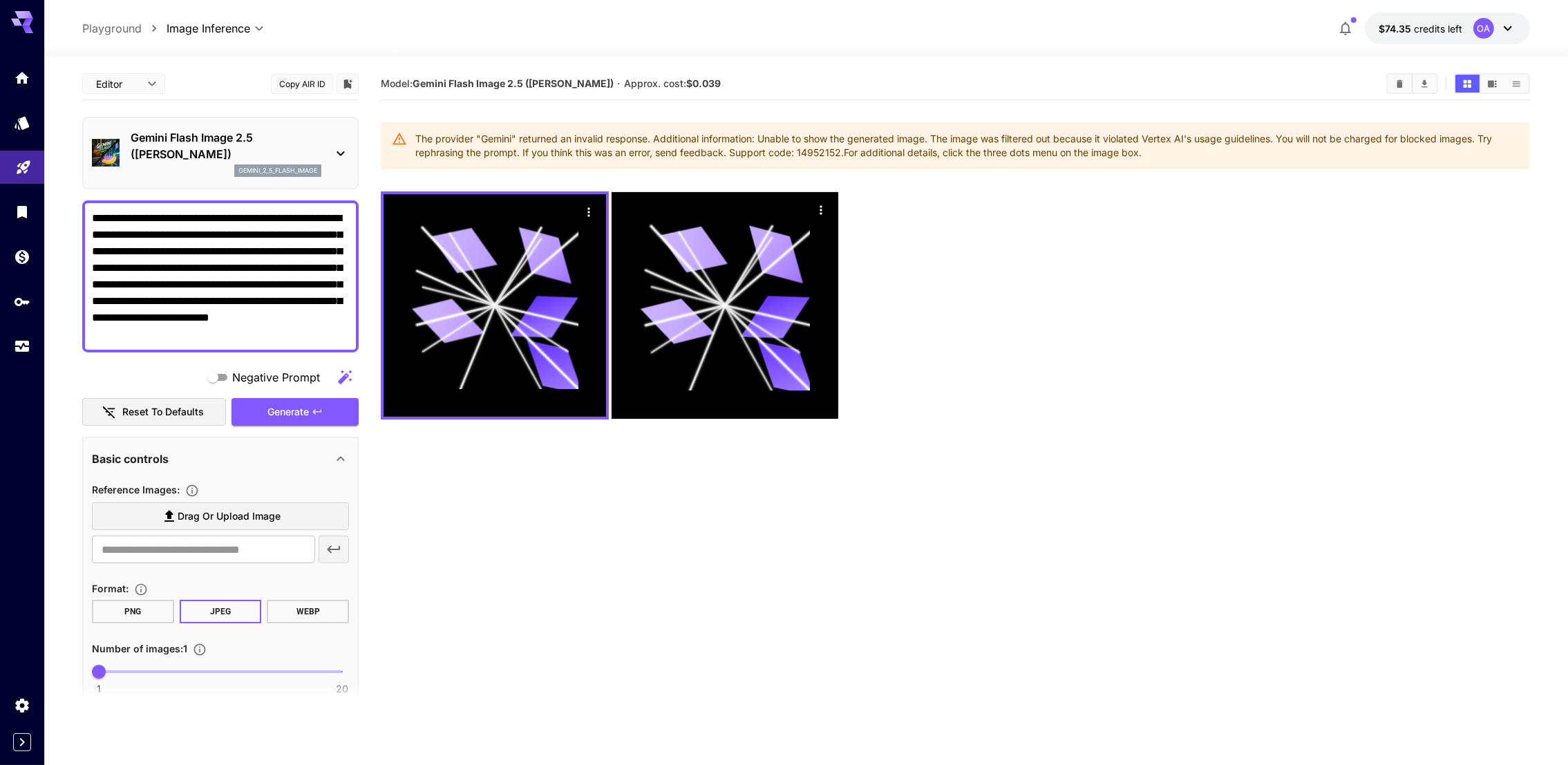
click at [837, 510] on section "Model: Gemini Flash Image 2.5 ([PERSON_NAME]) · Approx. cost: $0.039 The provid…" at bounding box center [955, 450] width 1149 height 765
click at [26, 338] on icon "Usage" at bounding box center [24, 342] width 16 height 16
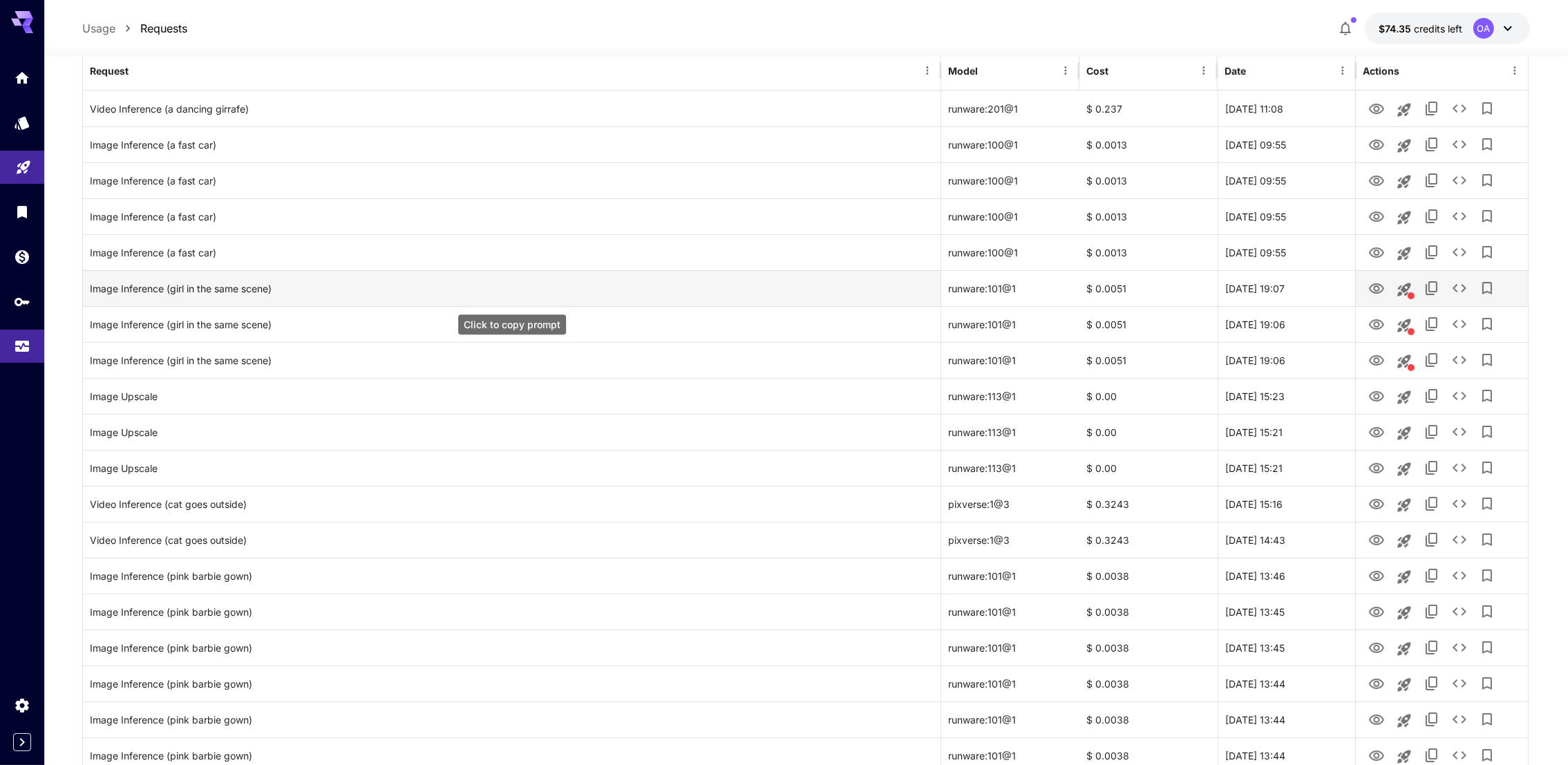
scroll to position [208, 0]
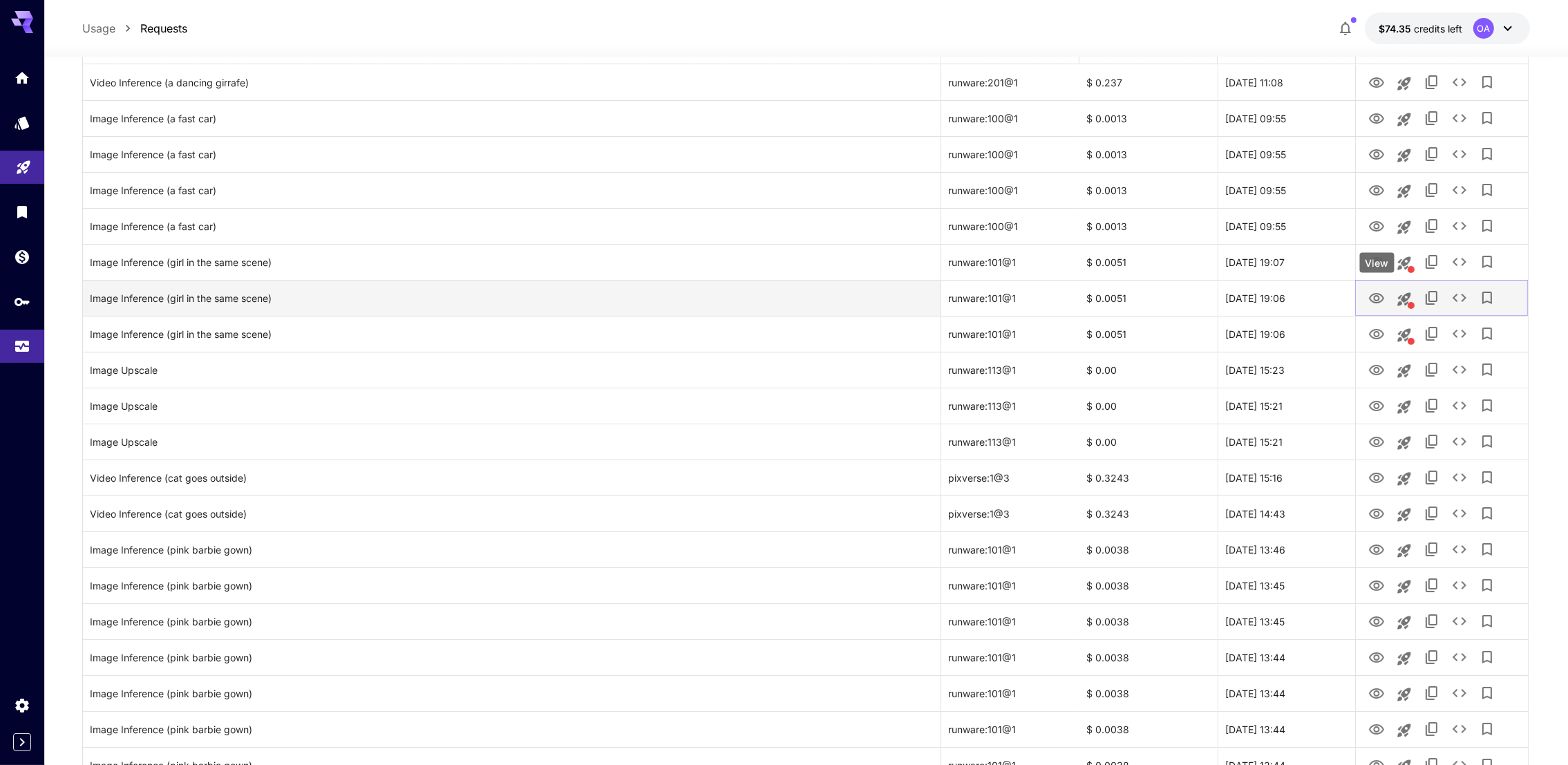
click at [1371, 300] on icon "View" at bounding box center [1376, 297] width 16 height 10
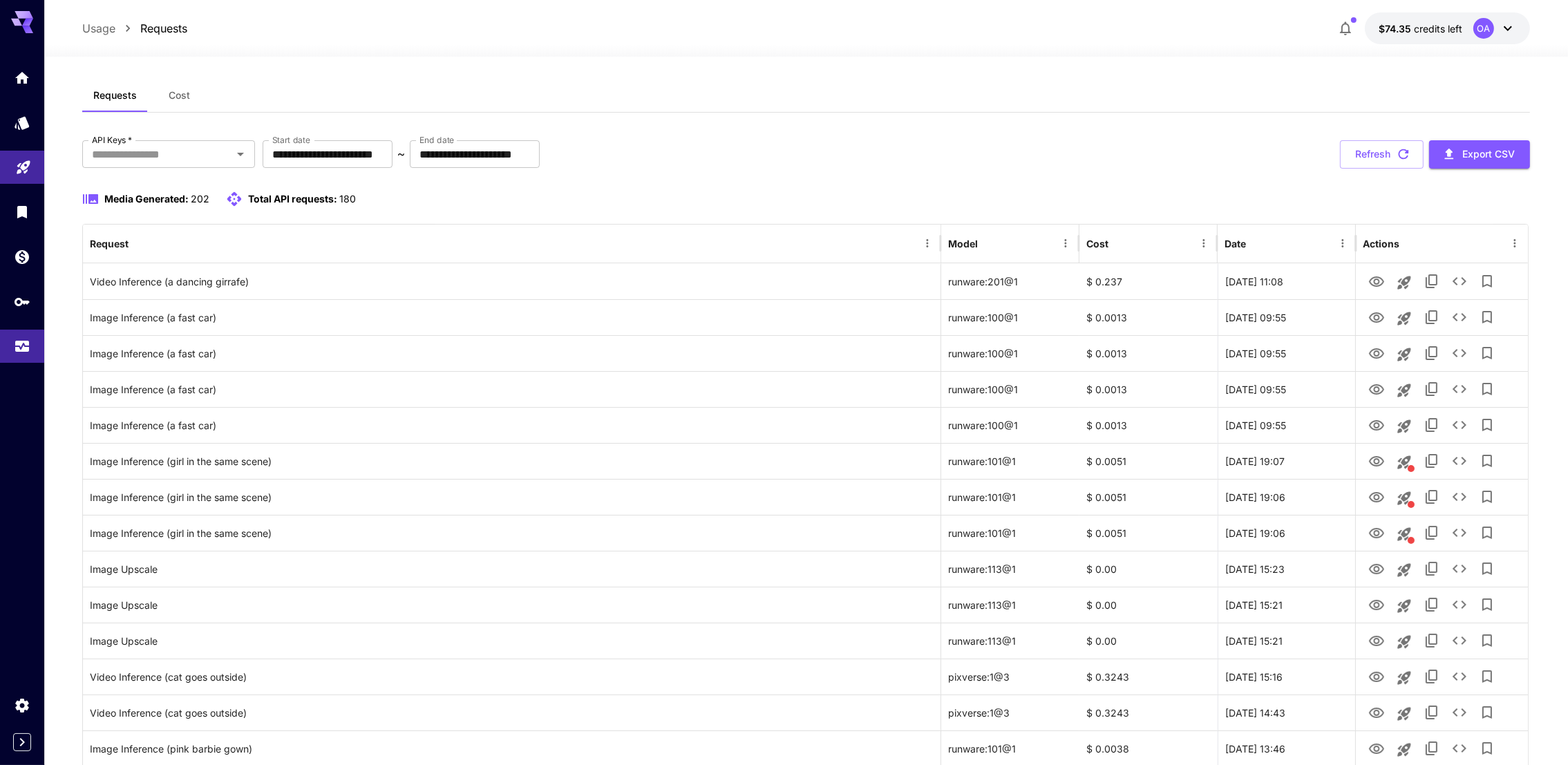
scroll to position [0, 0]
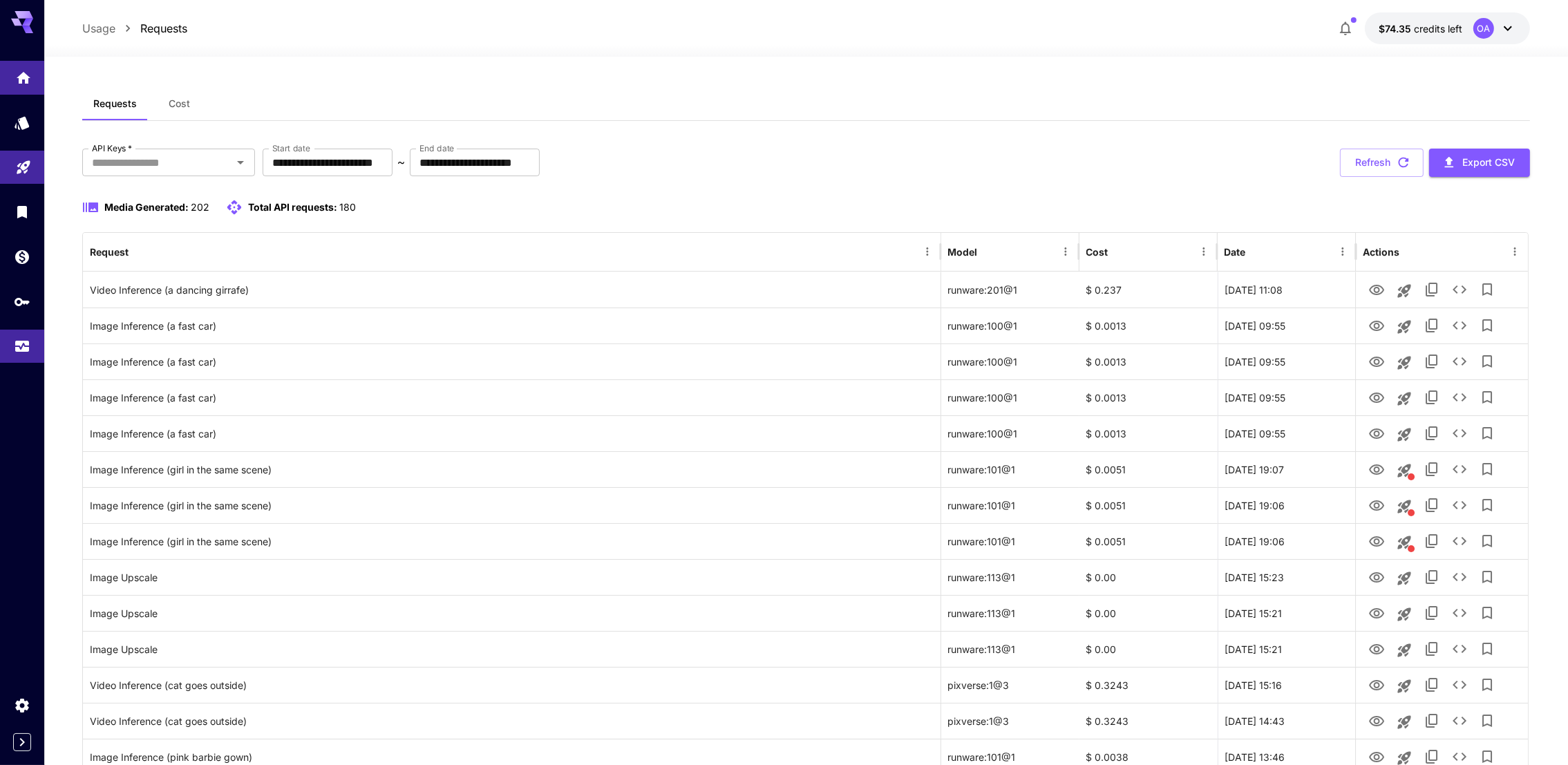
click at [27, 73] on icon "Home" at bounding box center [23, 73] width 14 height 12
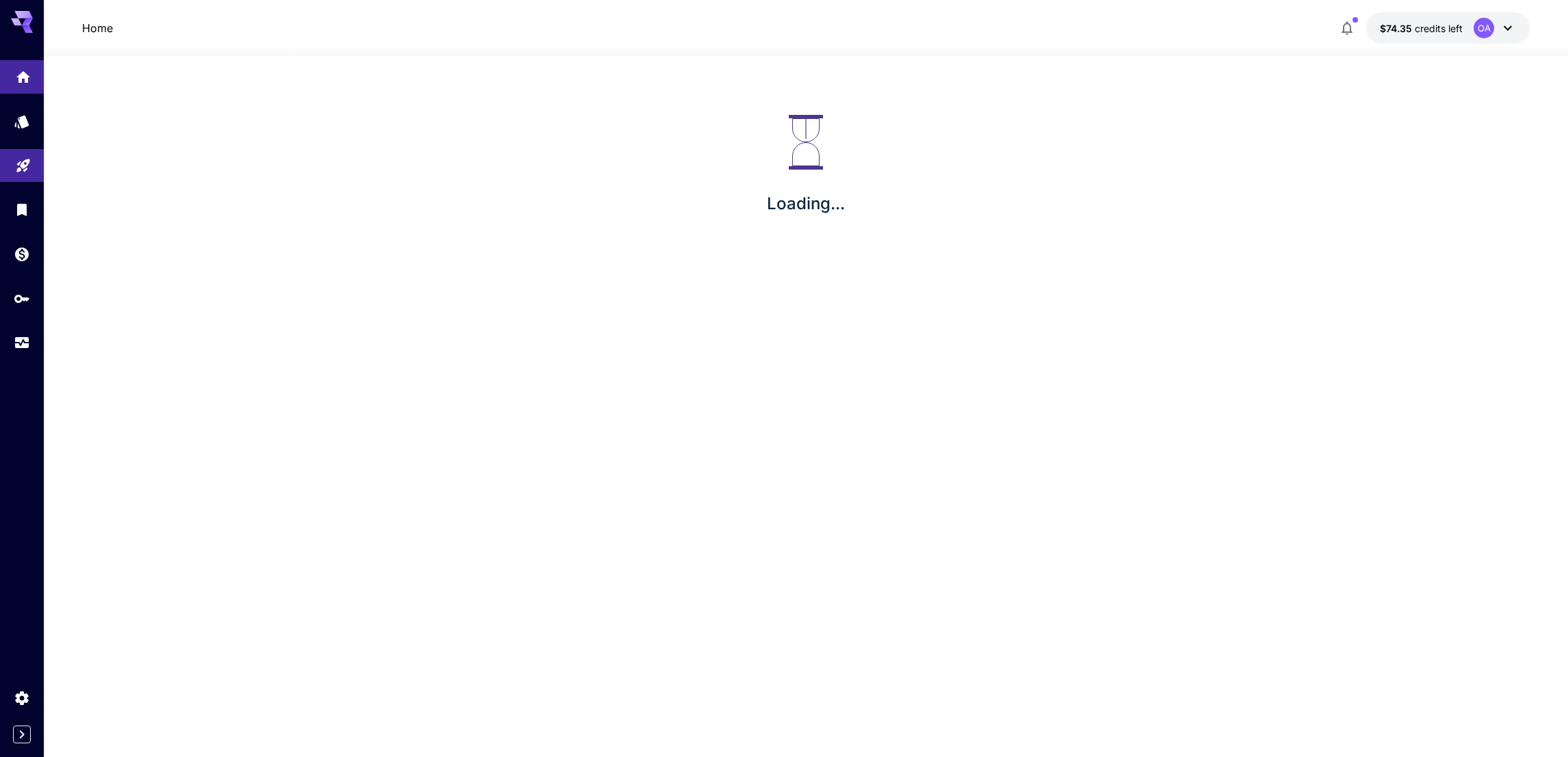
click at [24, 75] on icon "Home" at bounding box center [23, 72] width 14 height 12
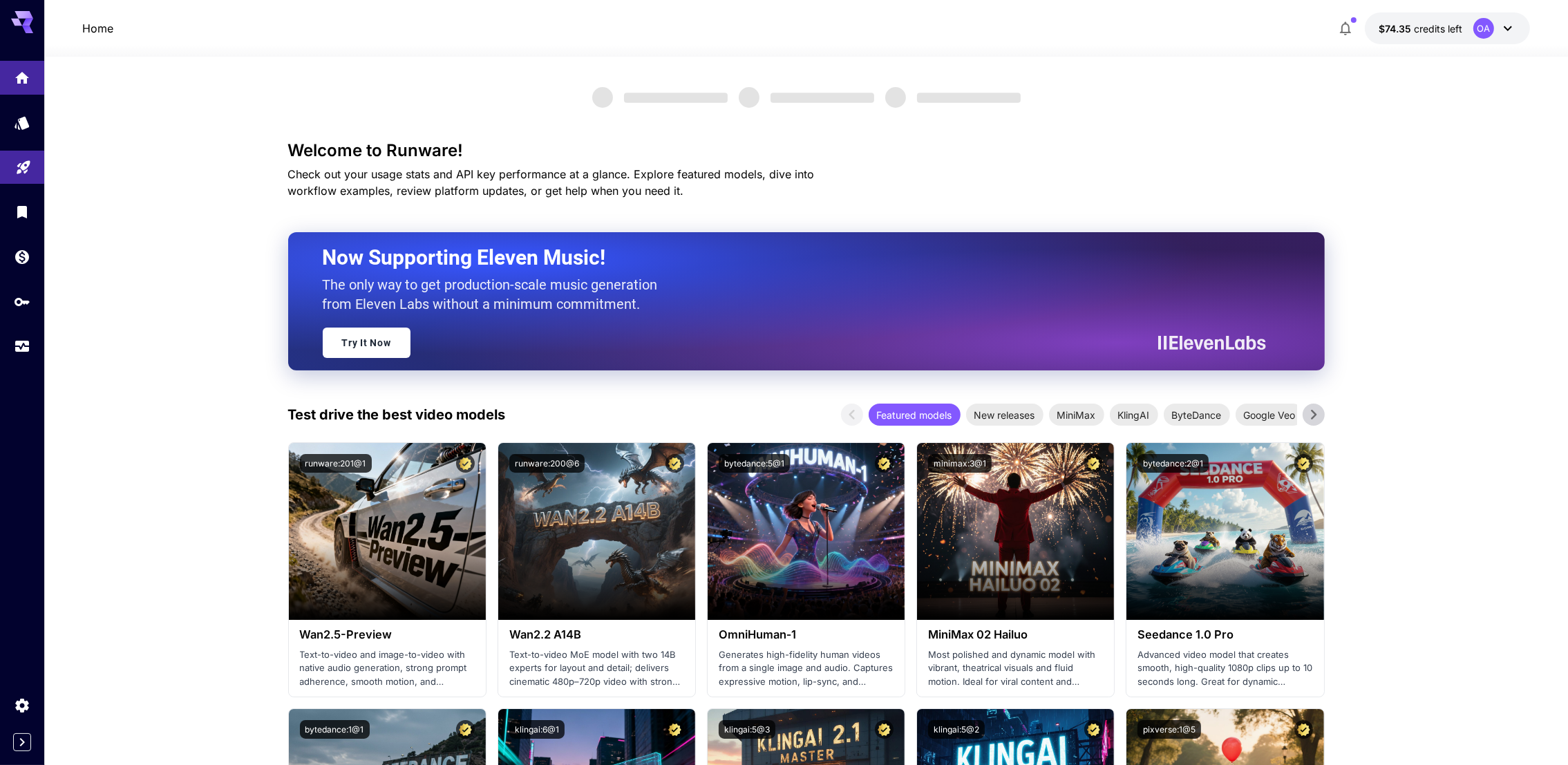
click at [20, 147] on div at bounding box center [22, 211] width 44 height 302
click at [27, 128] on link at bounding box center [22, 123] width 44 height 34
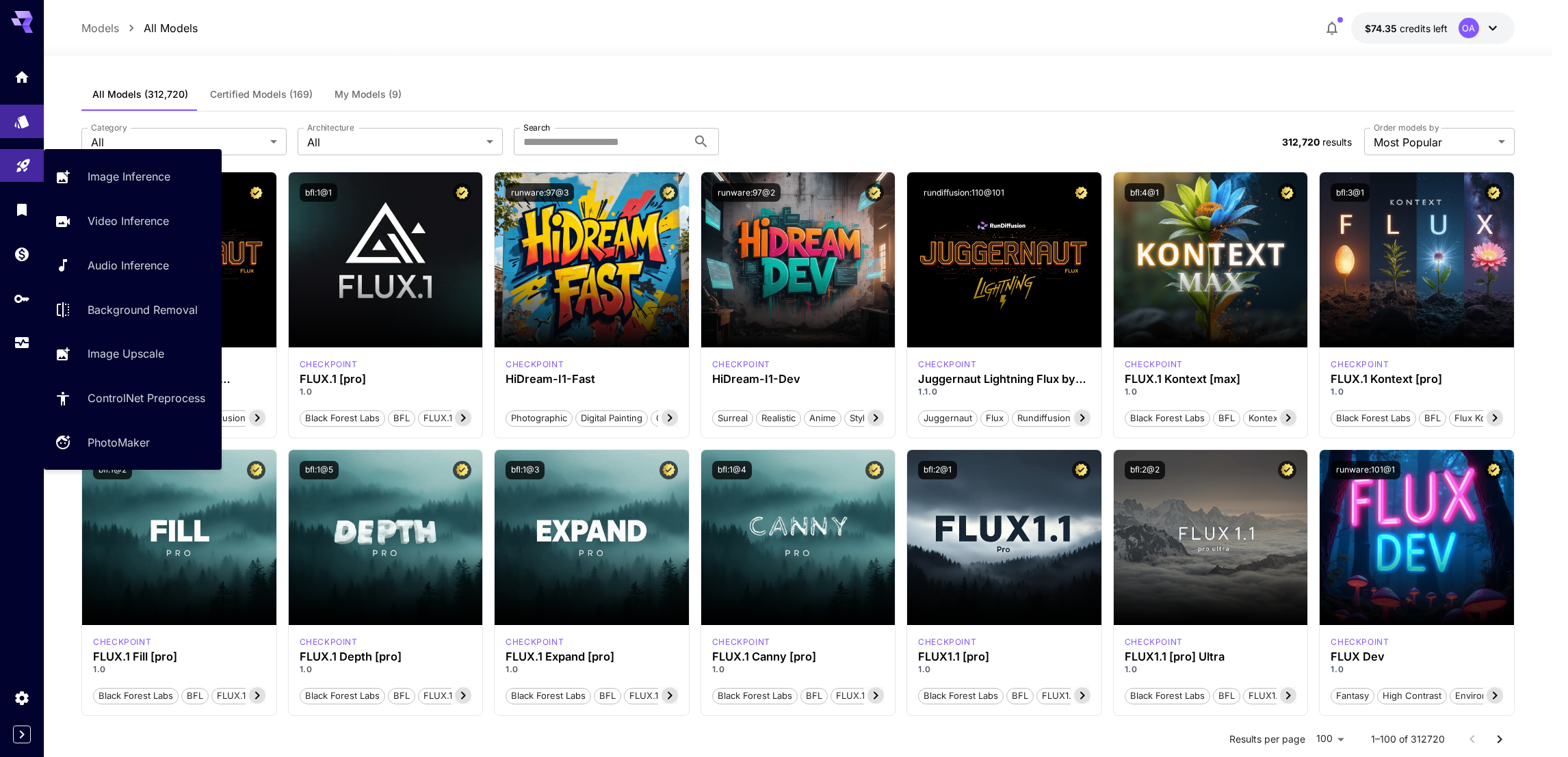
click at [28, 161] on icon "Playground" at bounding box center [24, 166] width 16 height 16
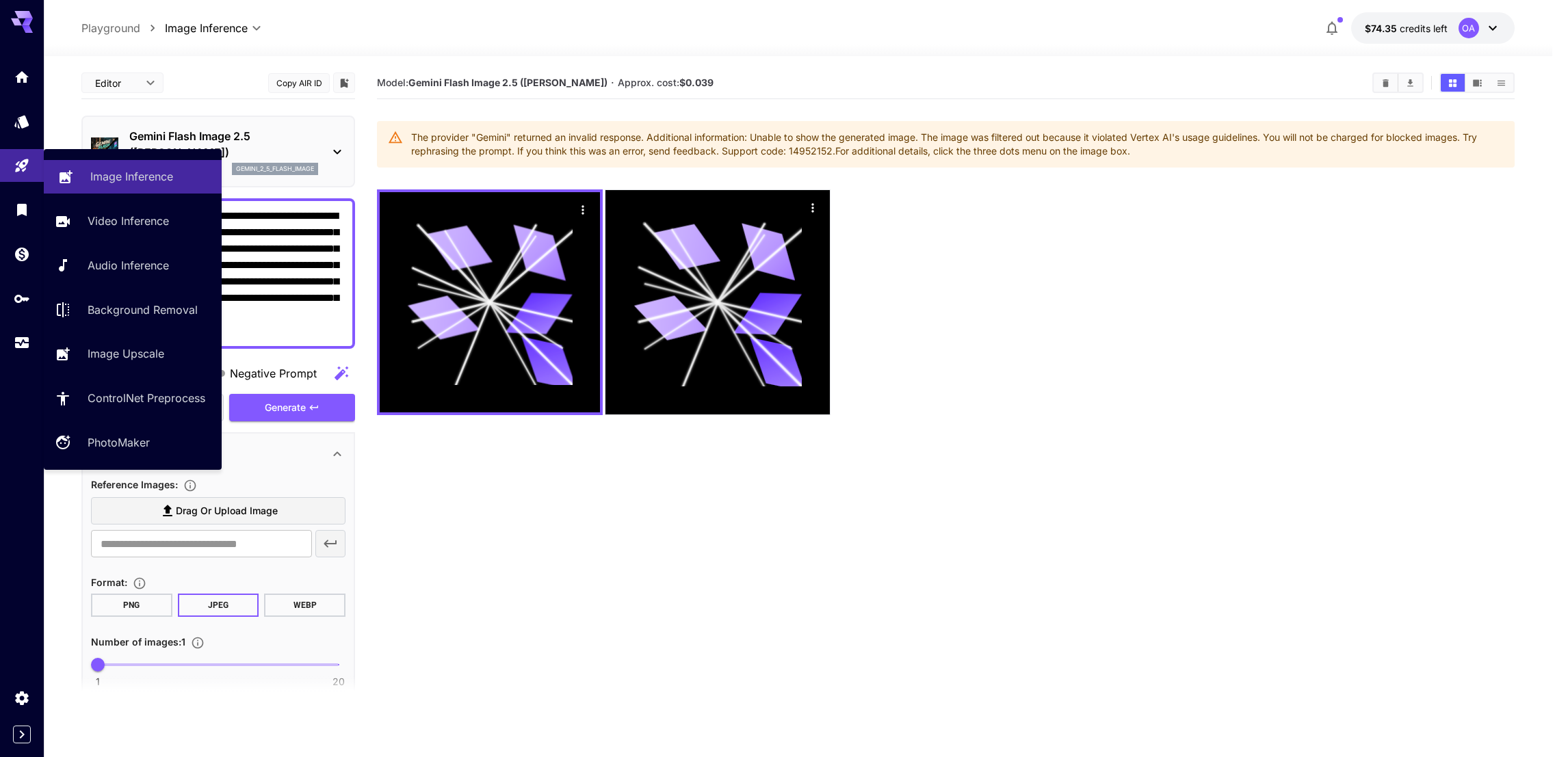
click at [77, 165] on link "Image Inference" at bounding box center [132, 177] width 178 height 34
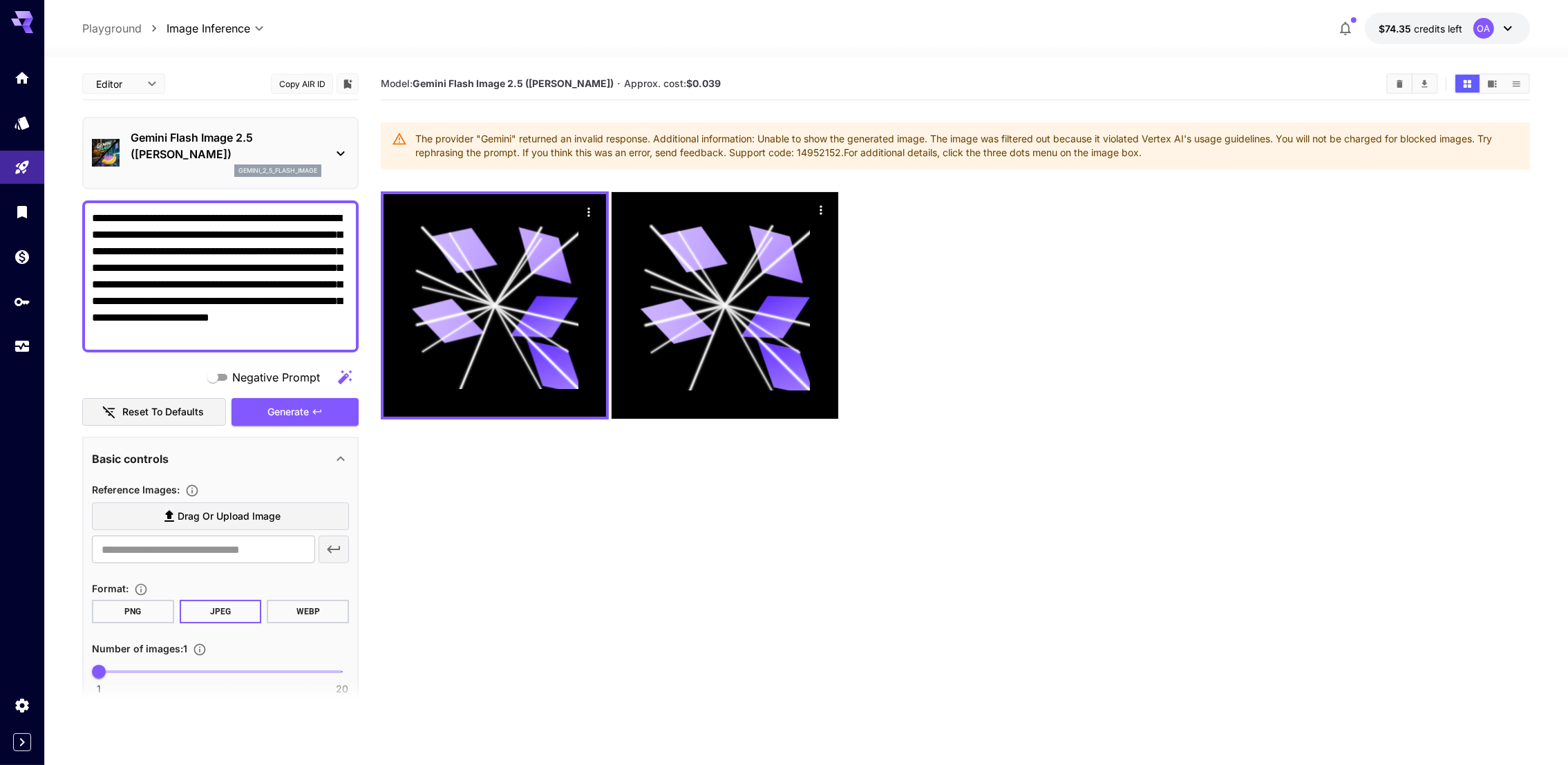
click at [152, 150] on p "Gemini Flash Image 2.5 ([PERSON_NAME])" at bounding box center [226, 145] width 190 height 33
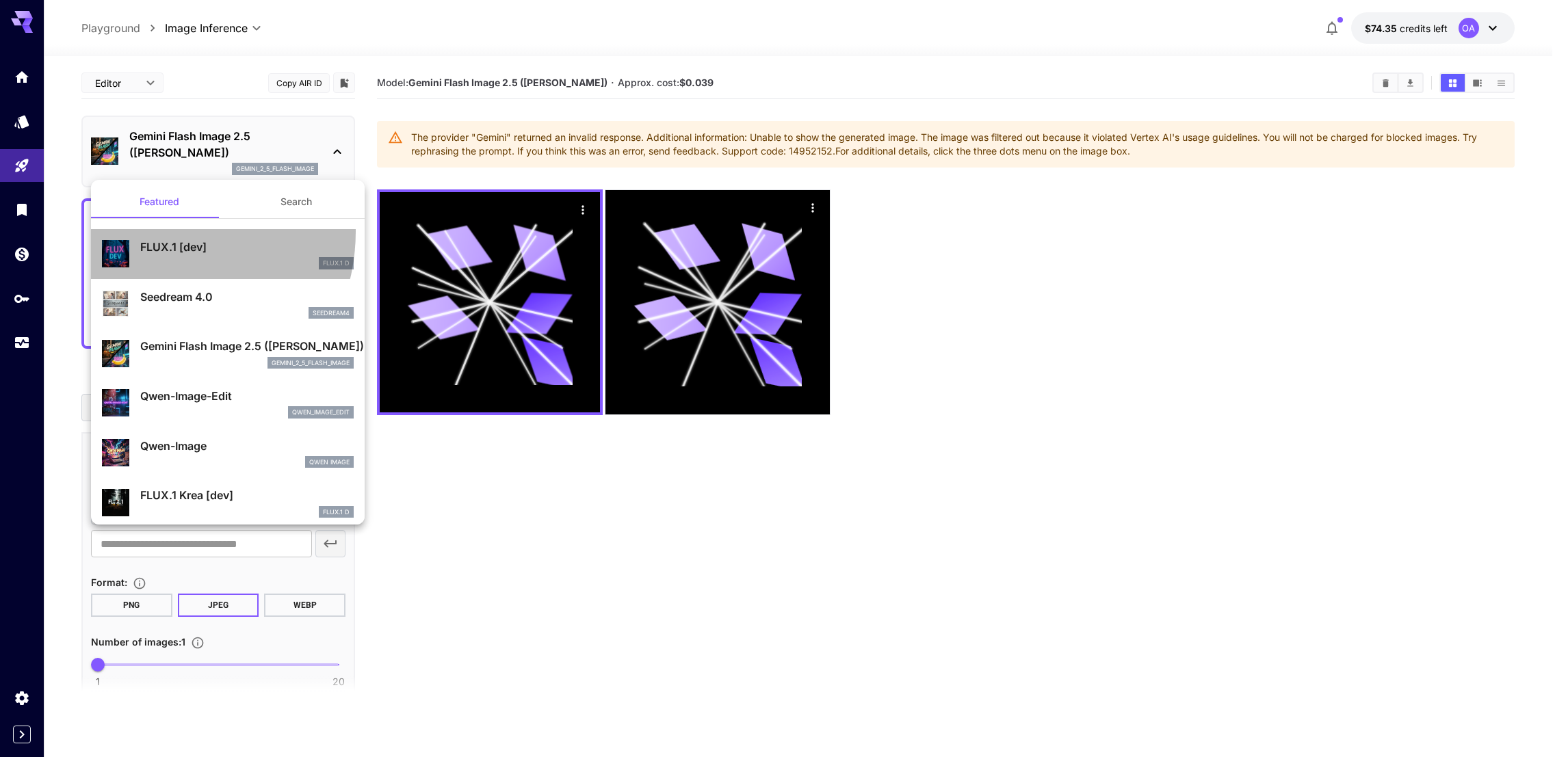
click at [150, 235] on li "FLUX.1 [dev] FLUX.1 D" at bounding box center [227, 254] width 274 height 50
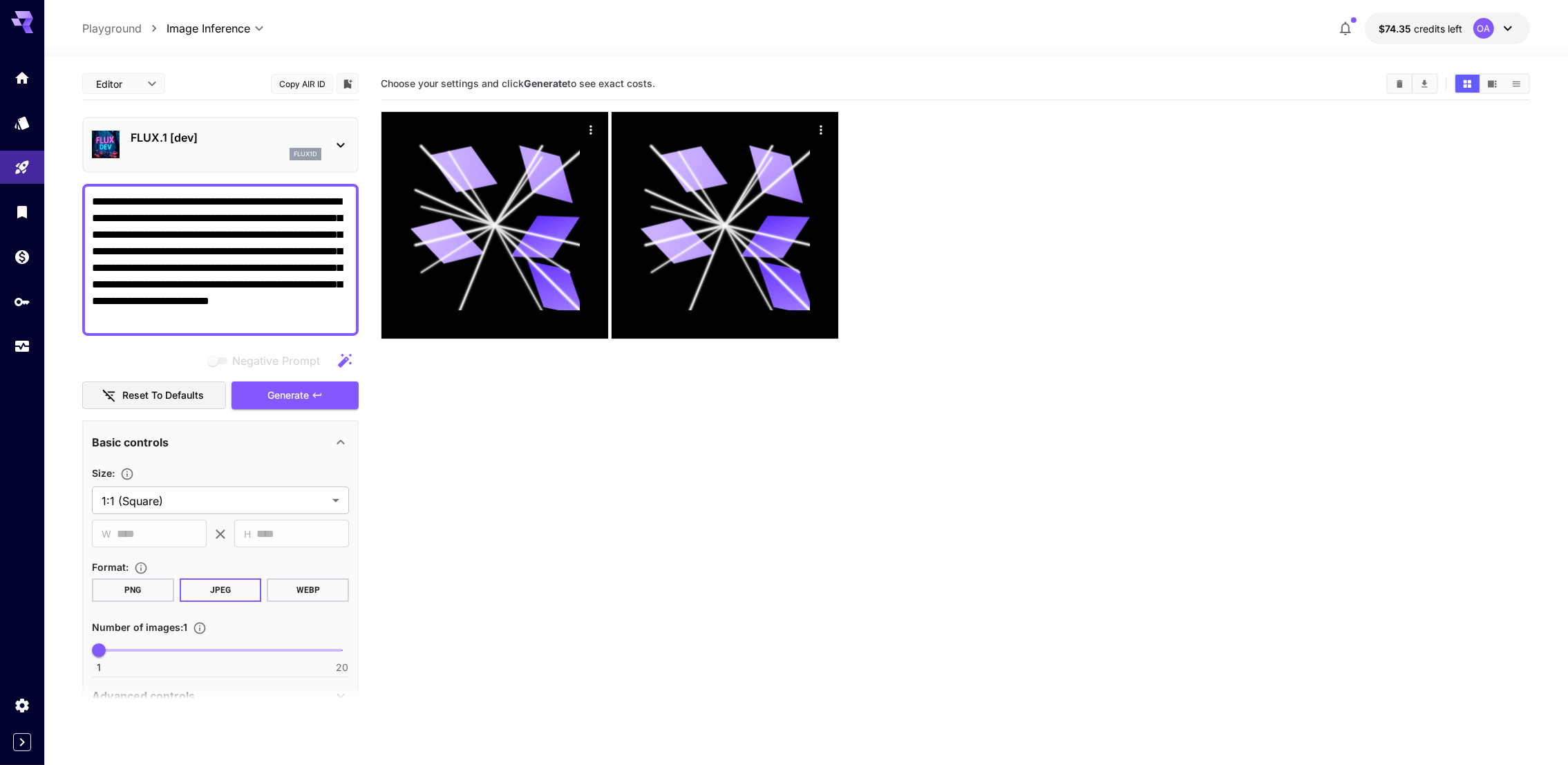
click at [171, 231] on textarea "**********" at bounding box center [220, 260] width 258 height 133
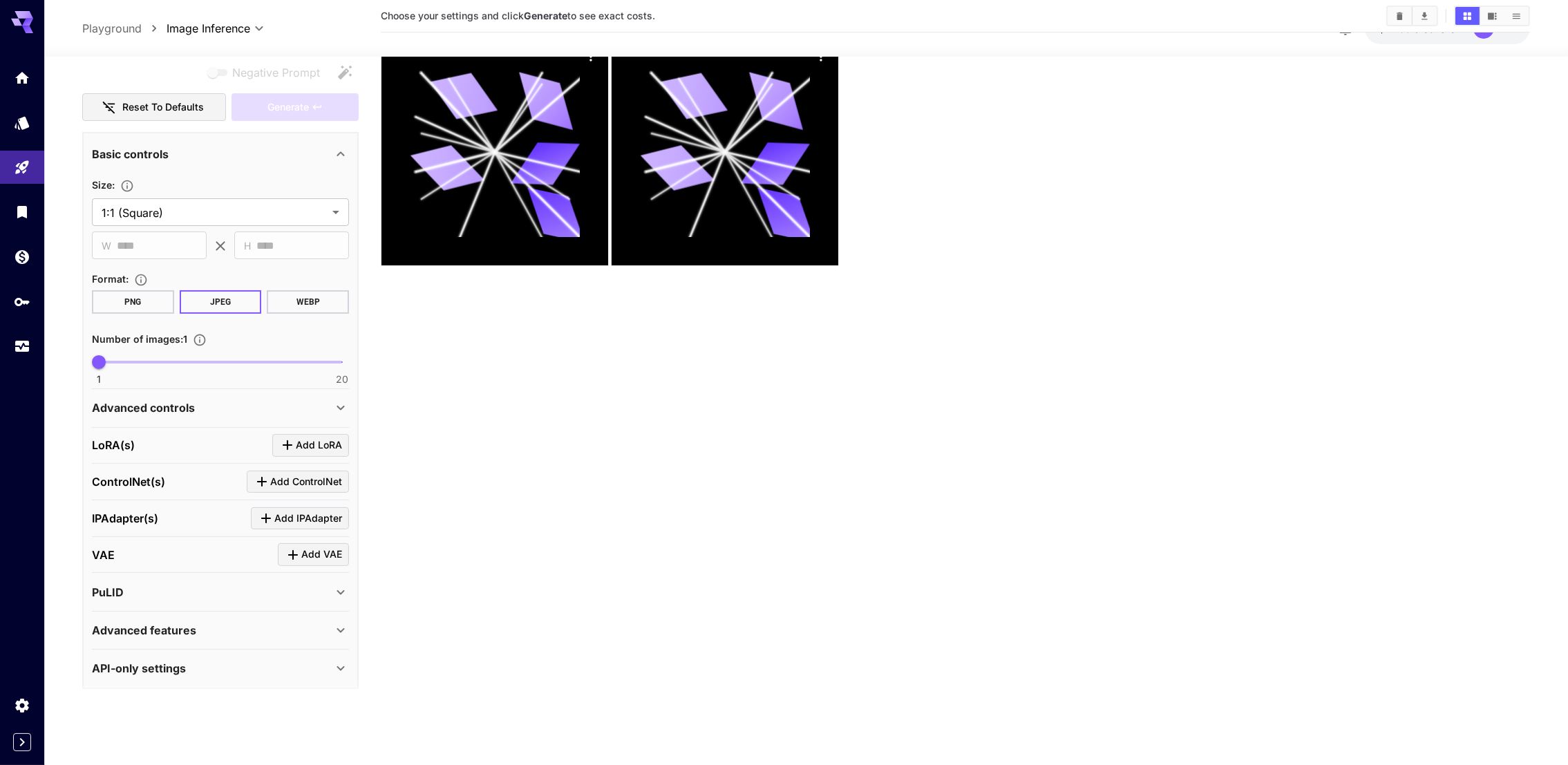
scroll to position [109, 0]
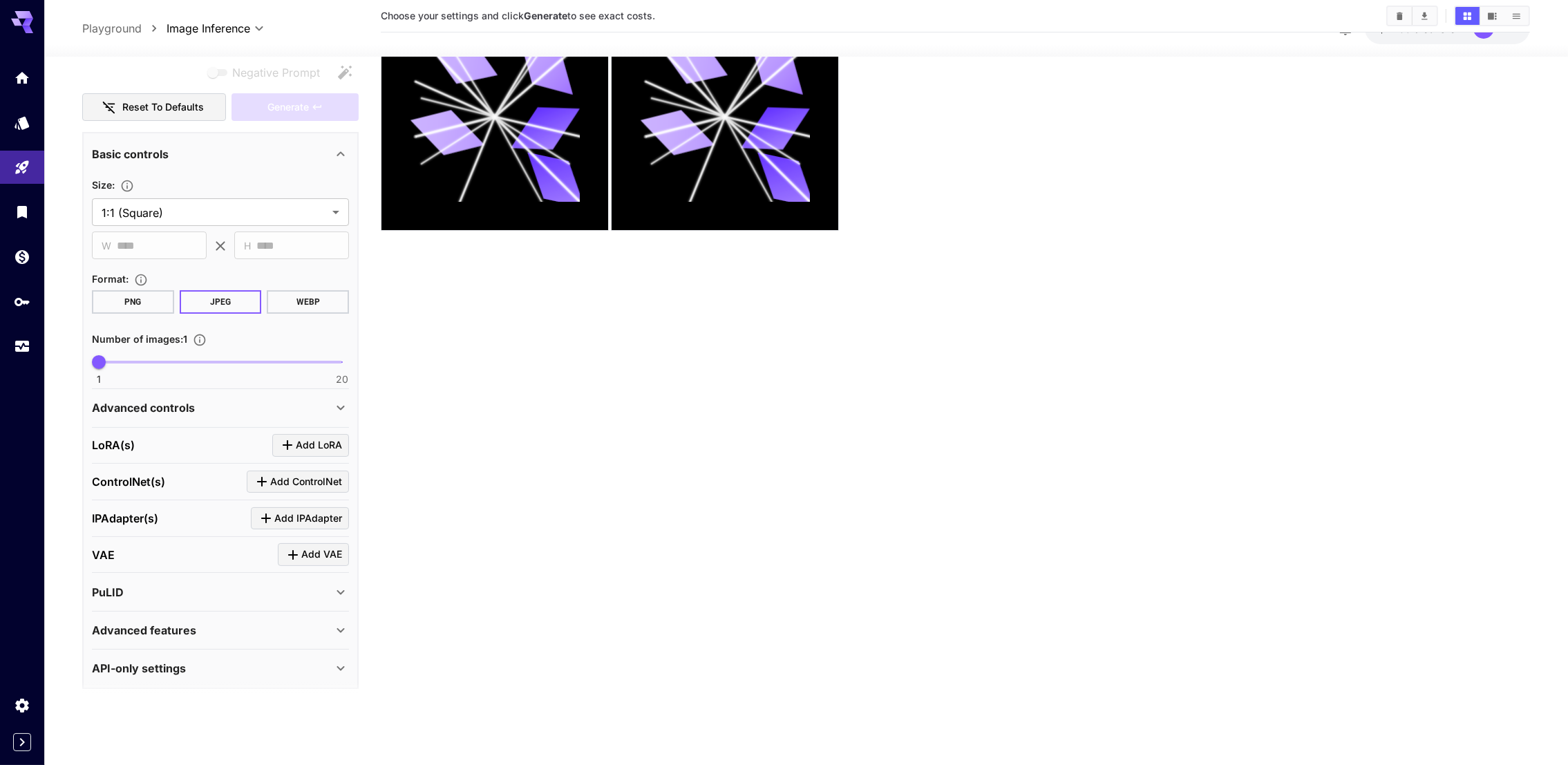
click at [148, 622] on p "Advanced features" at bounding box center [144, 630] width 104 height 16
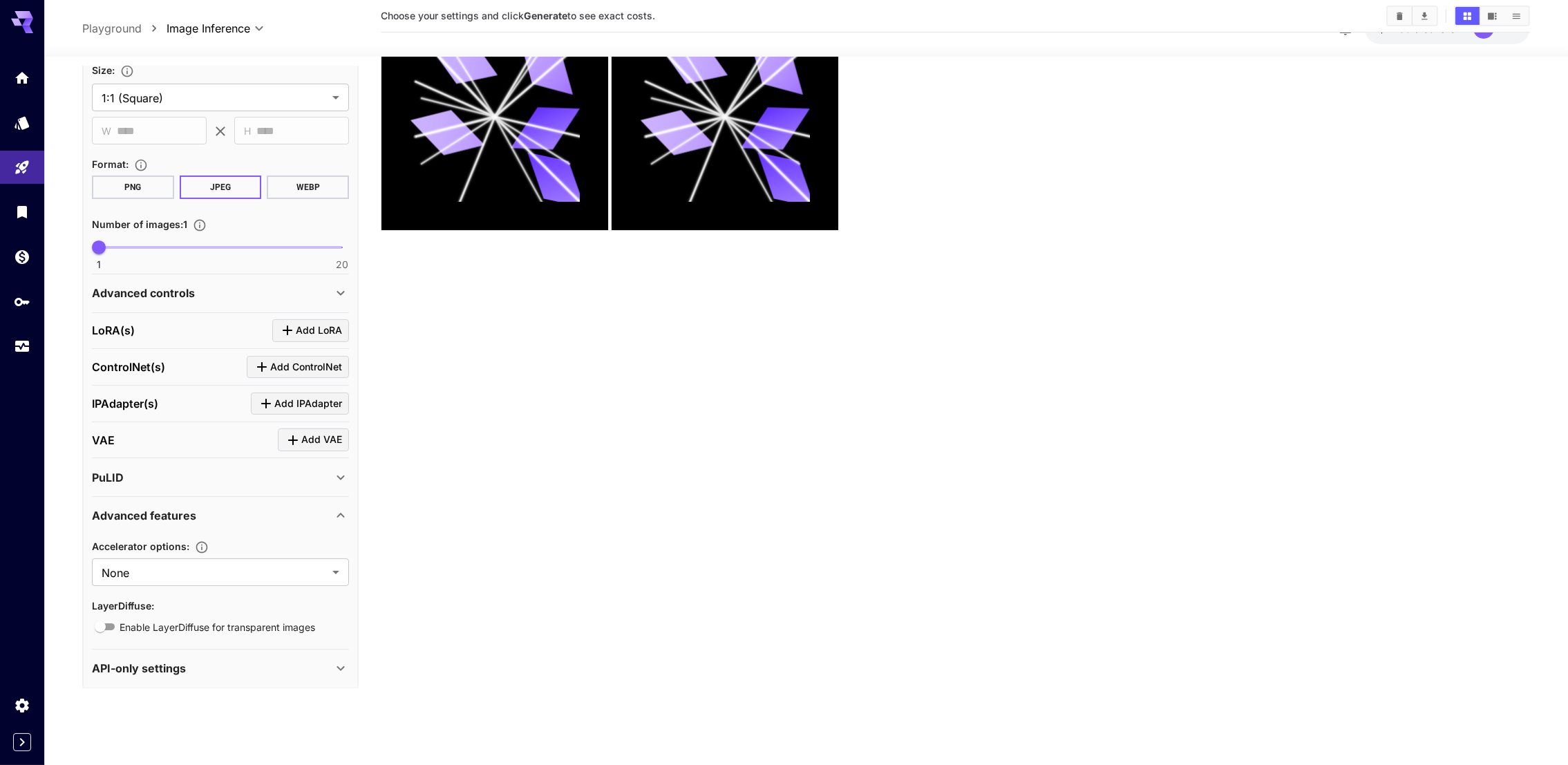
click at [144, 668] on p "API-only settings" at bounding box center [138, 668] width 94 height 16
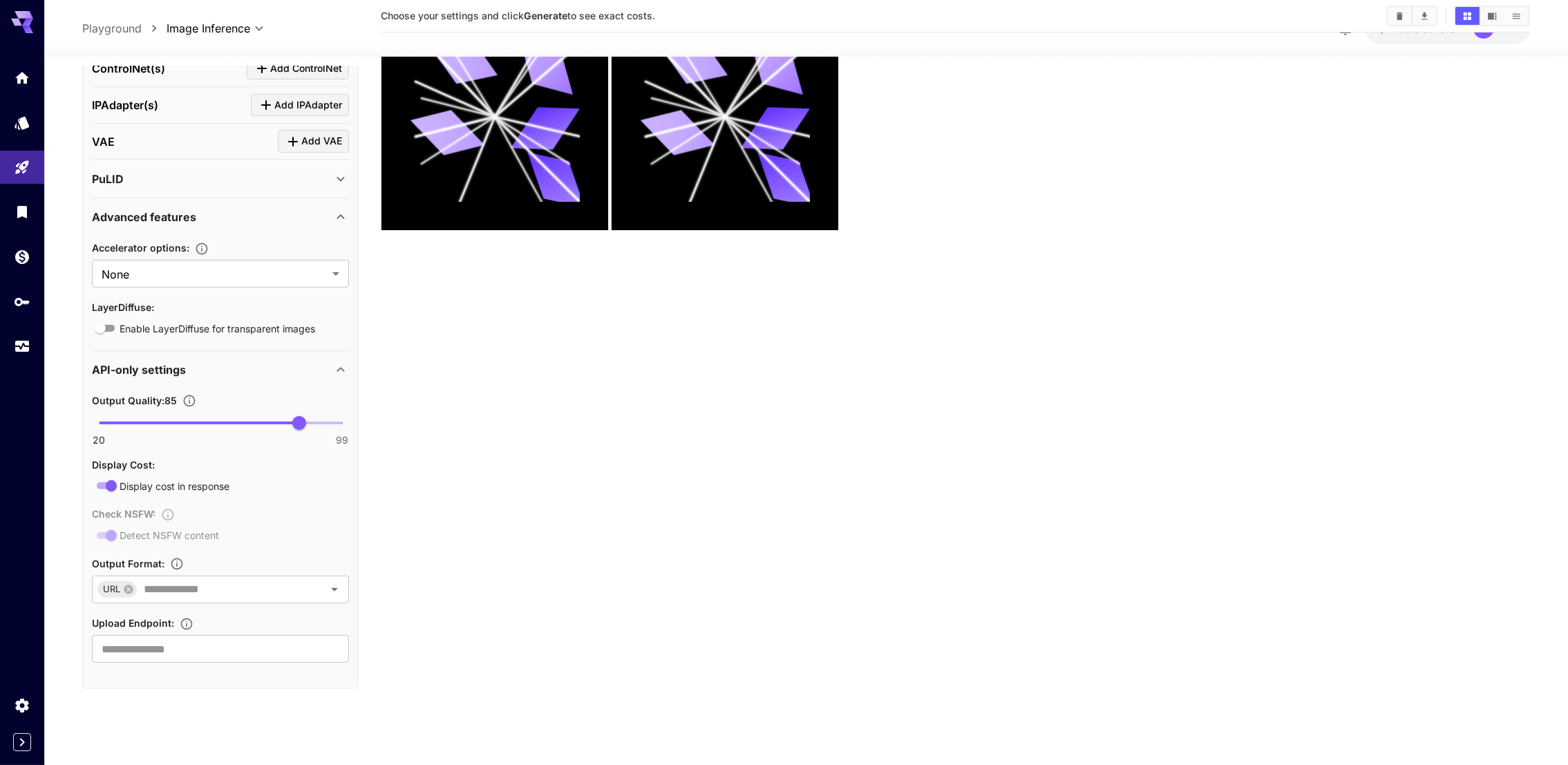
click at [191, 163] on div "PuLID" at bounding box center [220, 179] width 257 height 33
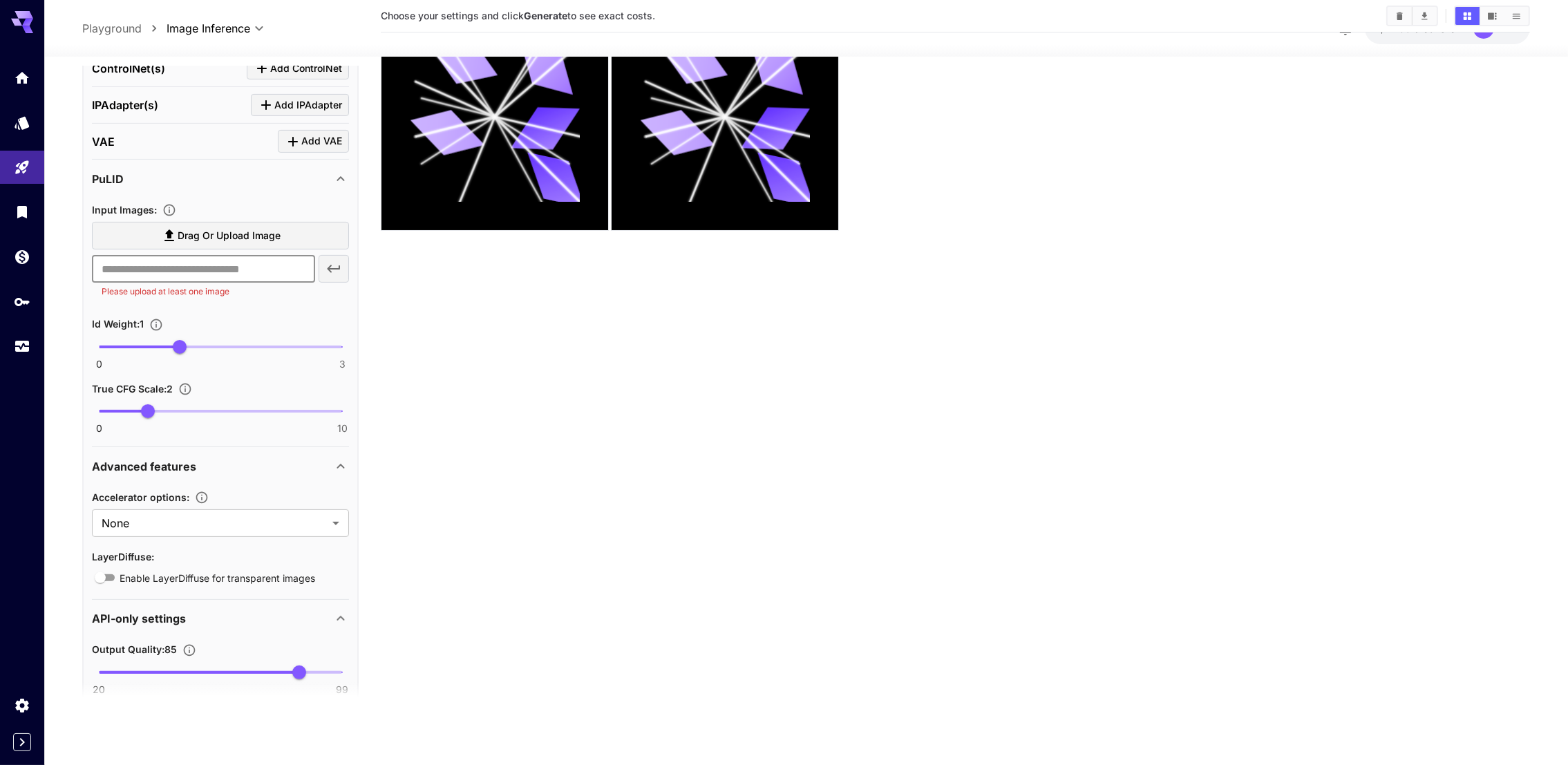
click at [168, 257] on input "text" at bounding box center [203, 269] width 223 height 27
paste input "**********"
type input "**********"
click at [339, 265] on icon "button" at bounding box center [334, 269] width 13 height 7
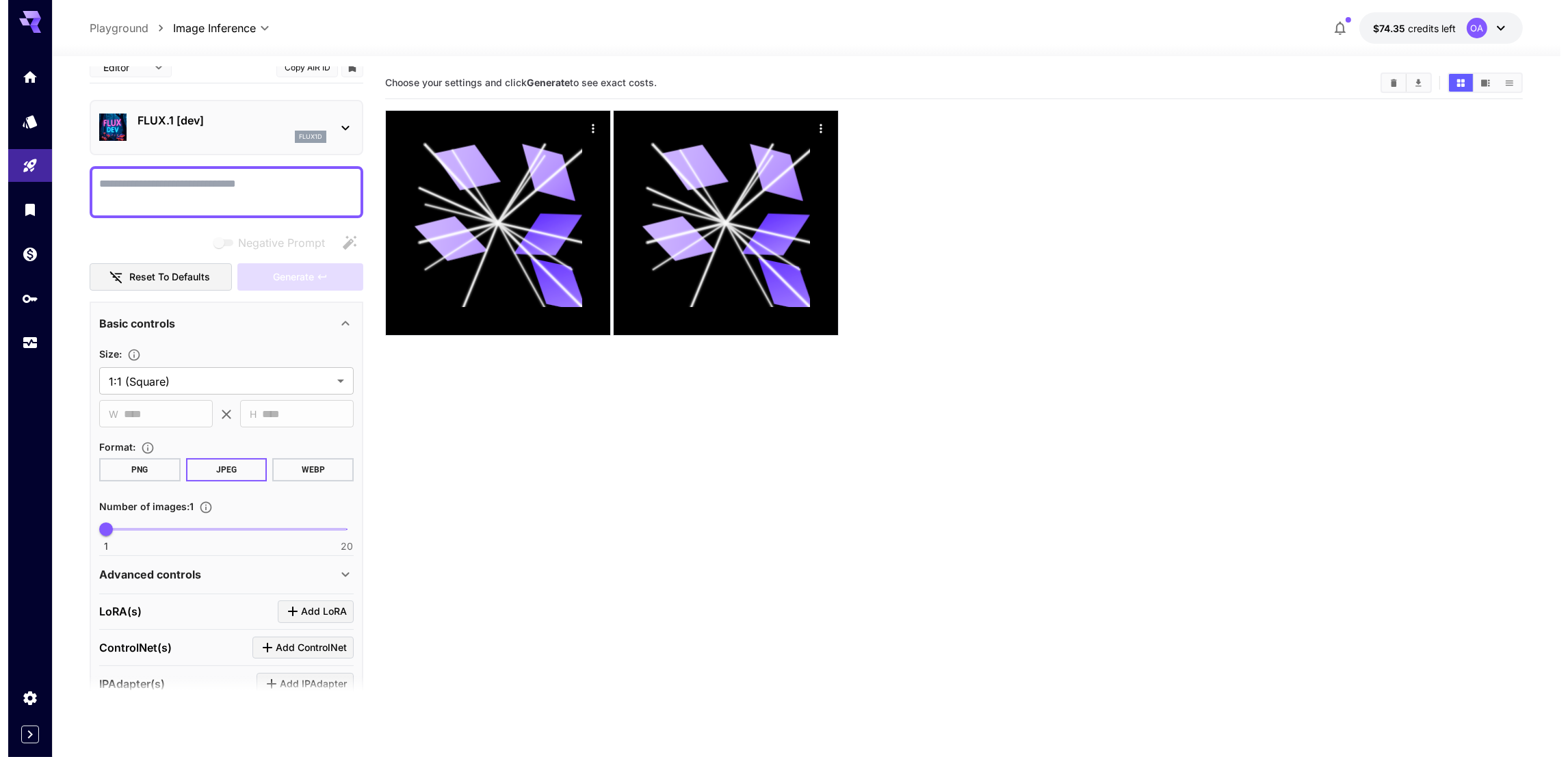
scroll to position [0, 0]
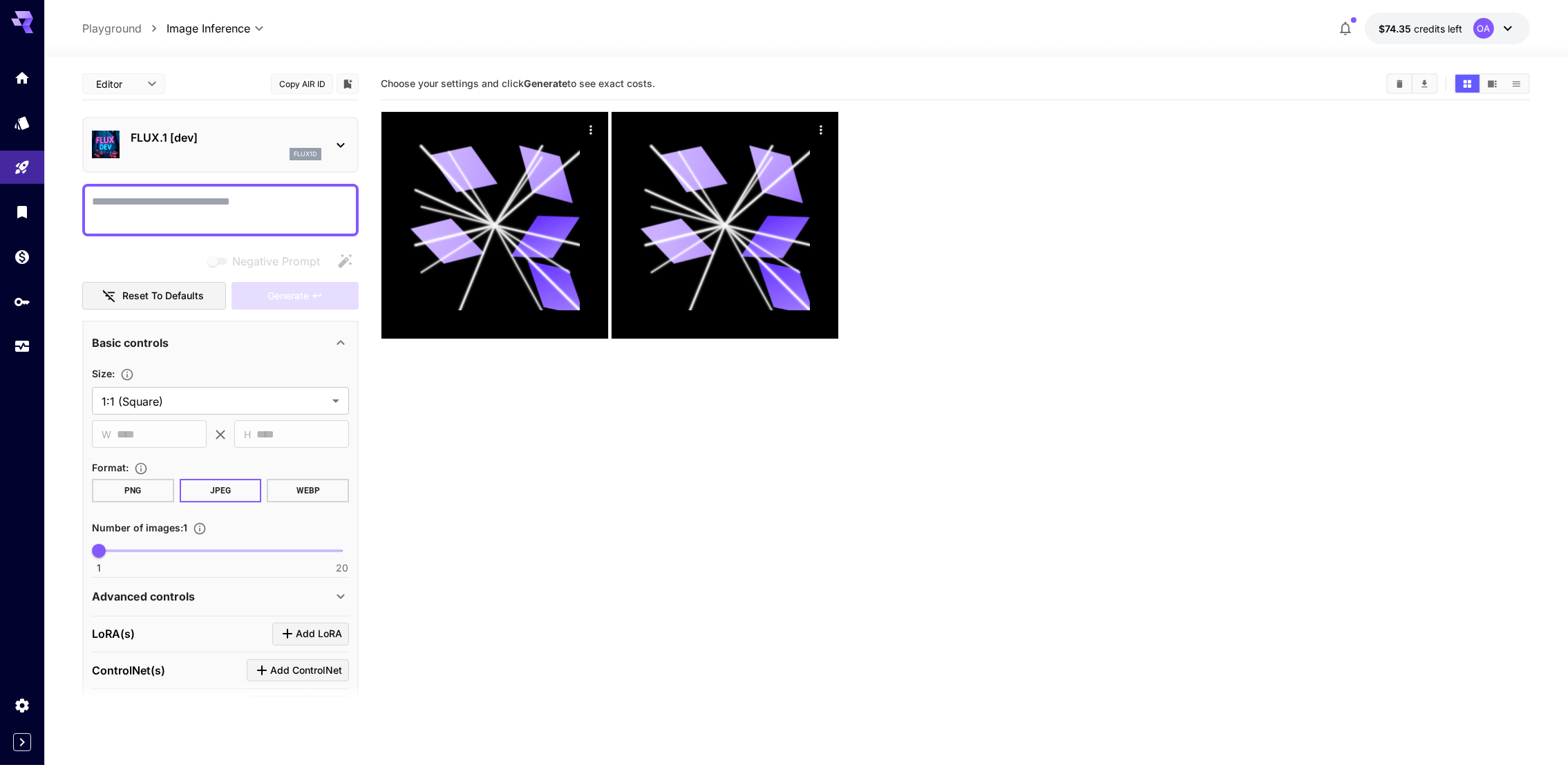
click at [214, 196] on textarea "Negative Prompt" at bounding box center [220, 210] width 258 height 33
type textarea "*********"
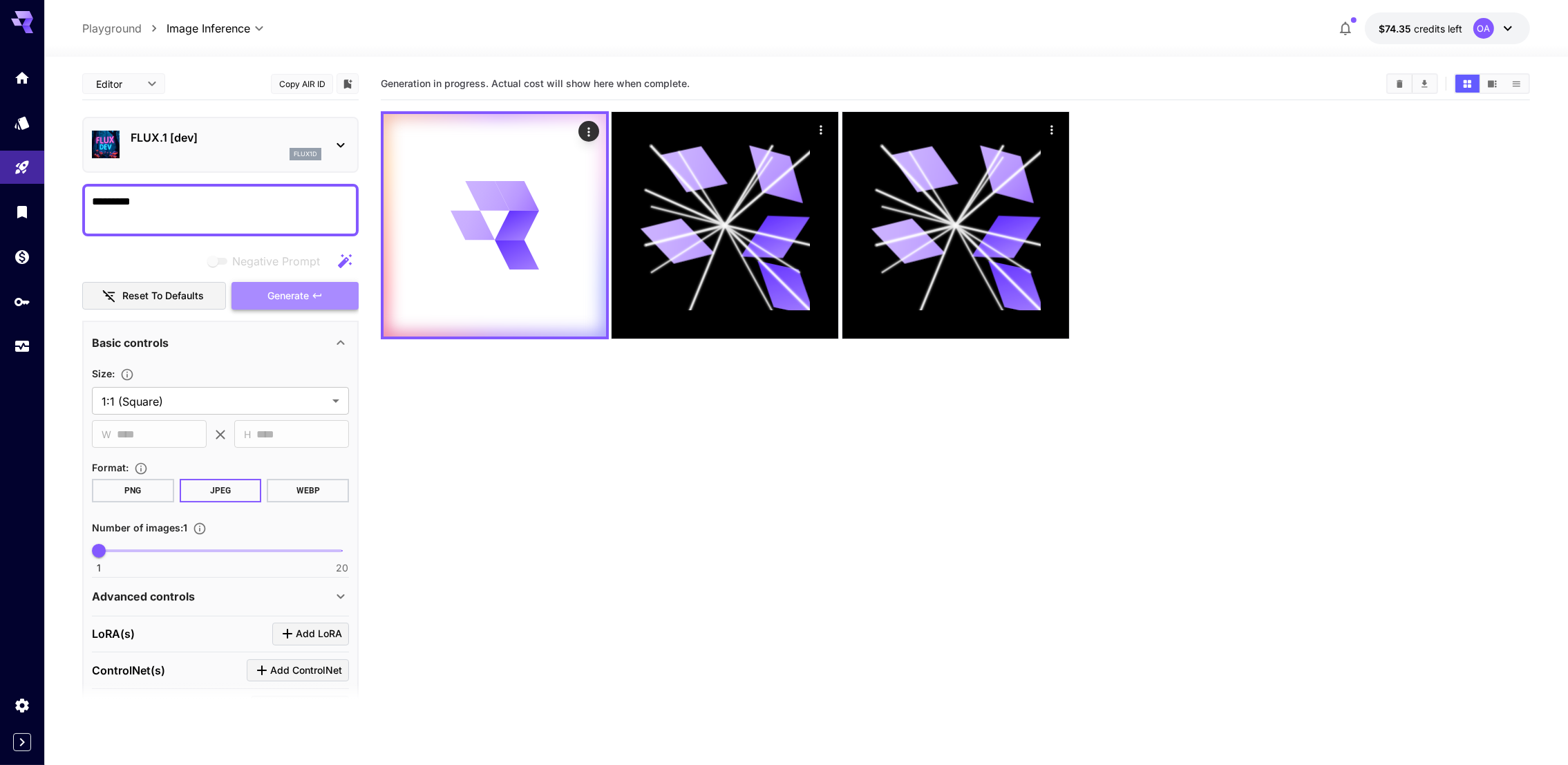
click at [309, 288] on span "Generate" at bounding box center [287, 296] width 41 height 17
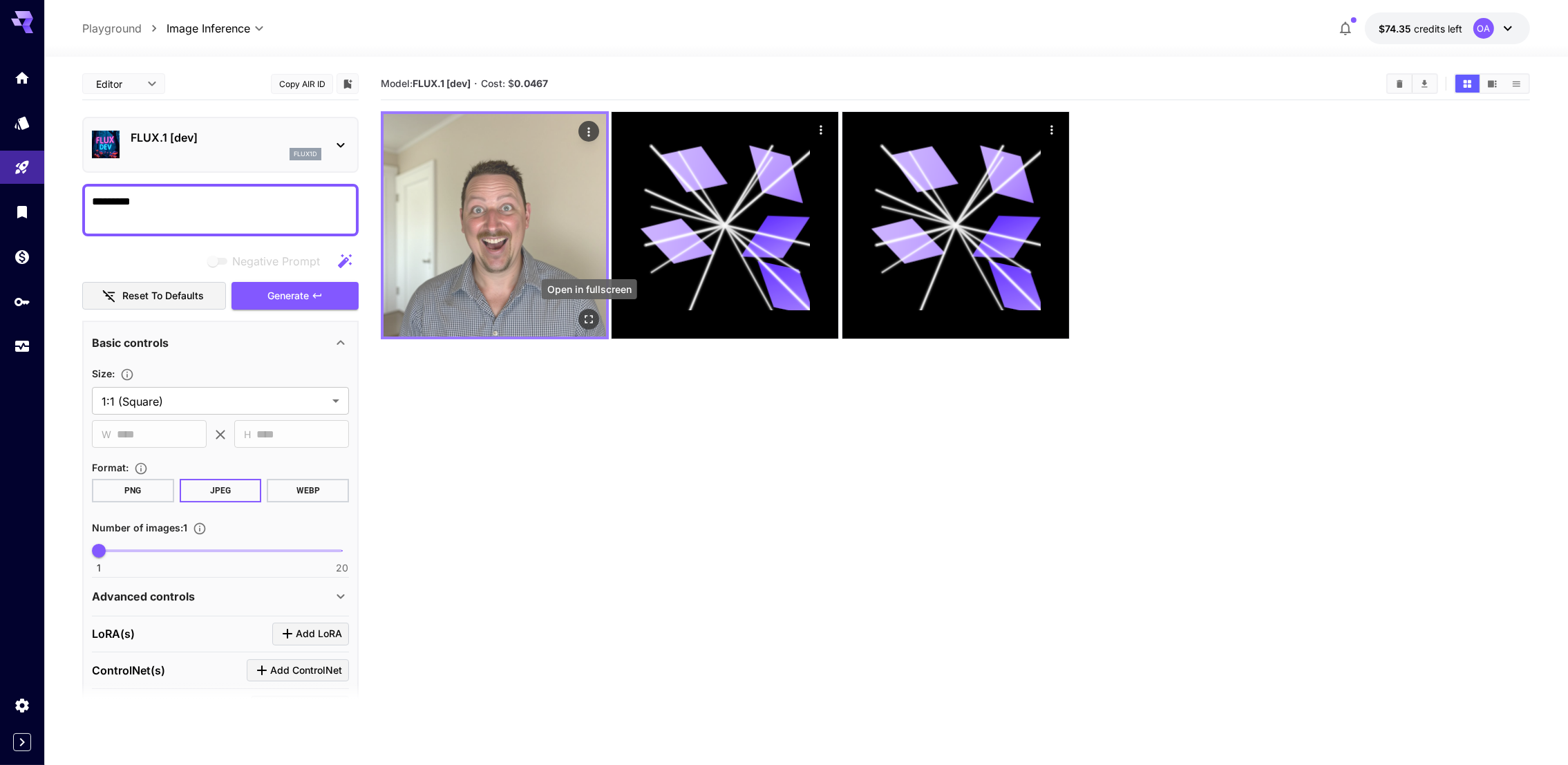
click at [588, 311] on button "Open in fullscreen" at bounding box center [588, 319] width 21 height 21
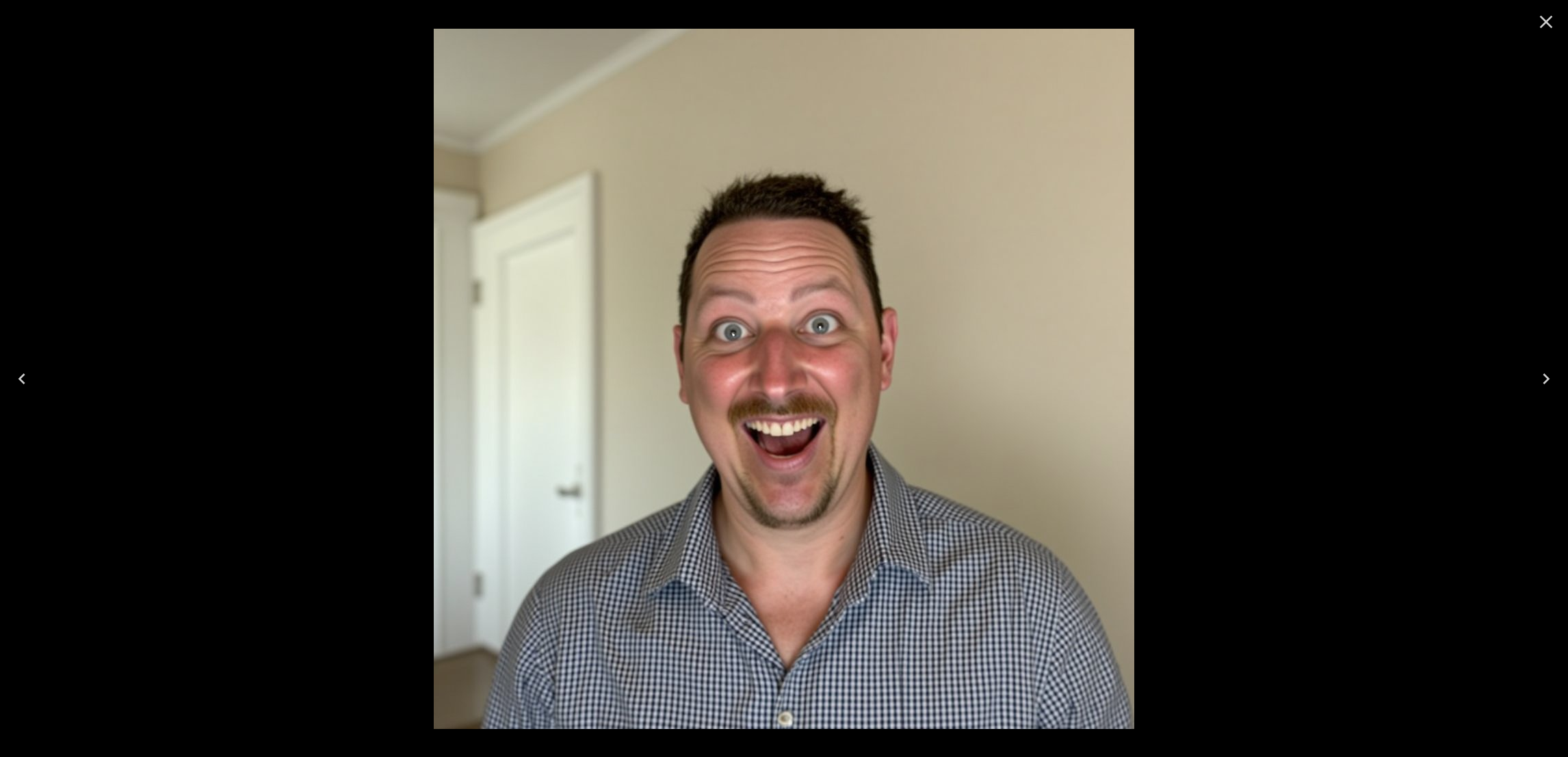
click at [1551, 32] on icon "Close" at bounding box center [1546, 22] width 22 height 22
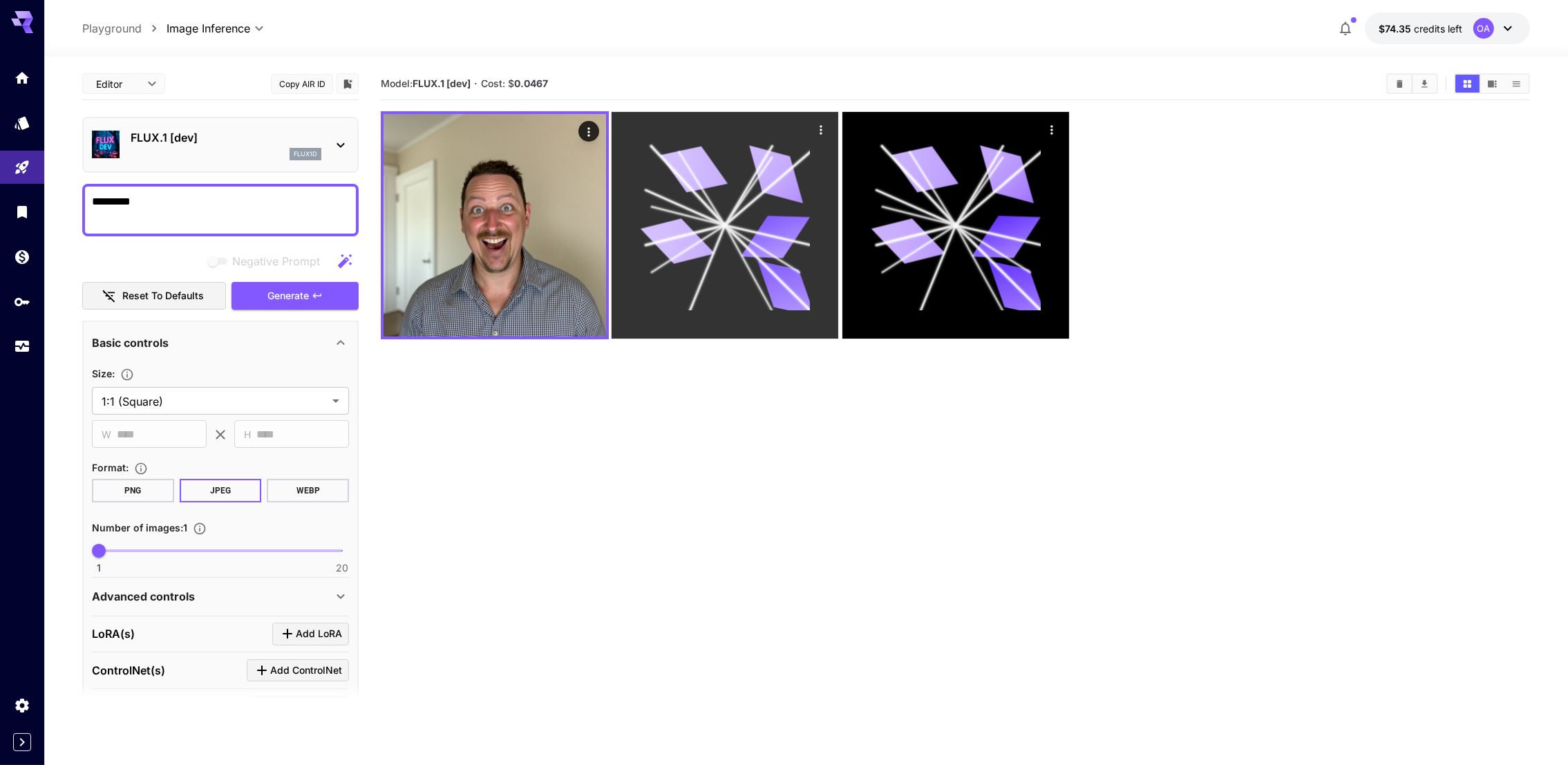
click at [780, 235] on icon at bounding box center [776, 237] width 70 height 44
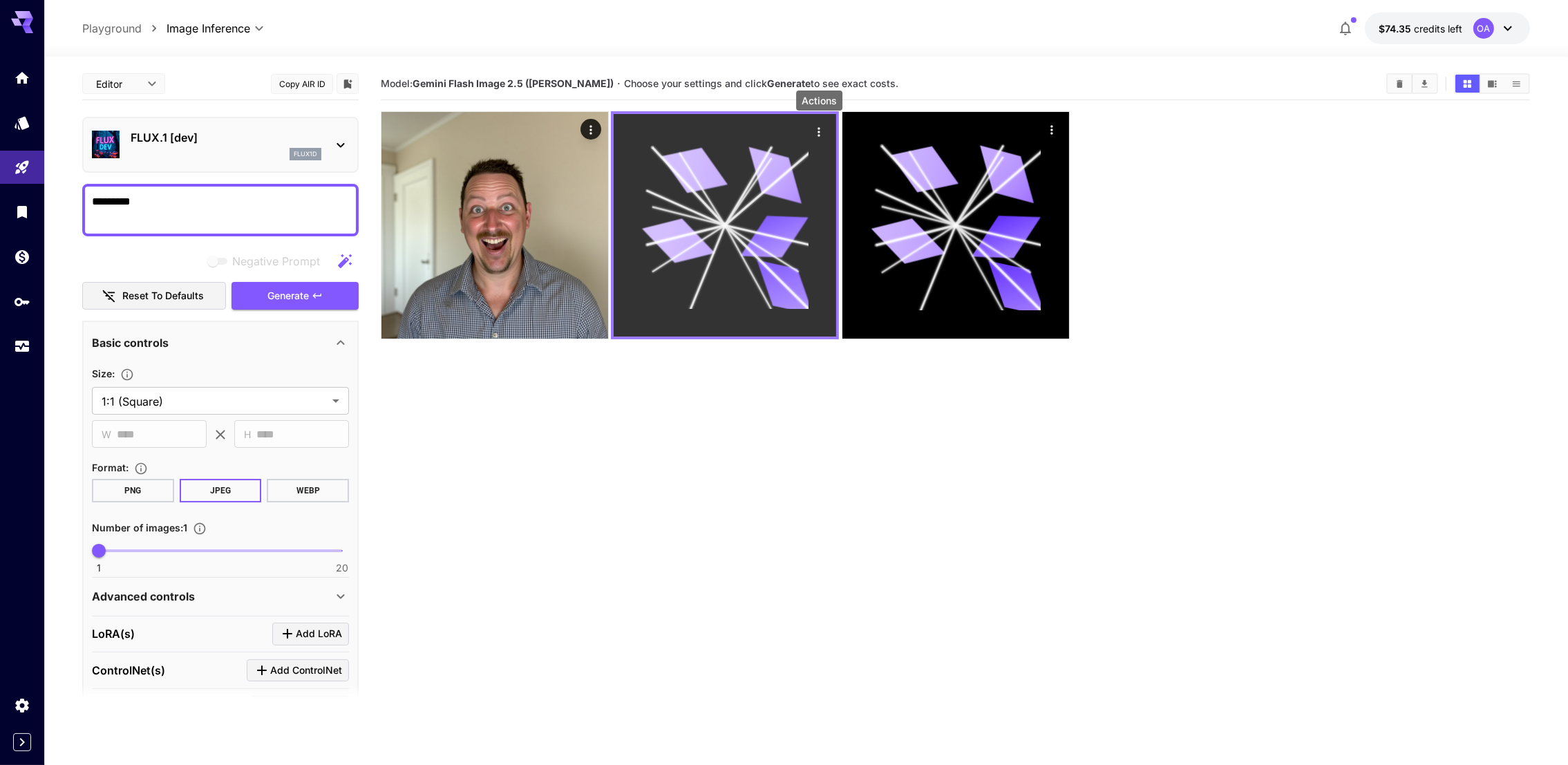
click at [822, 128] on icon "Actions" at bounding box center [819, 132] width 14 height 14
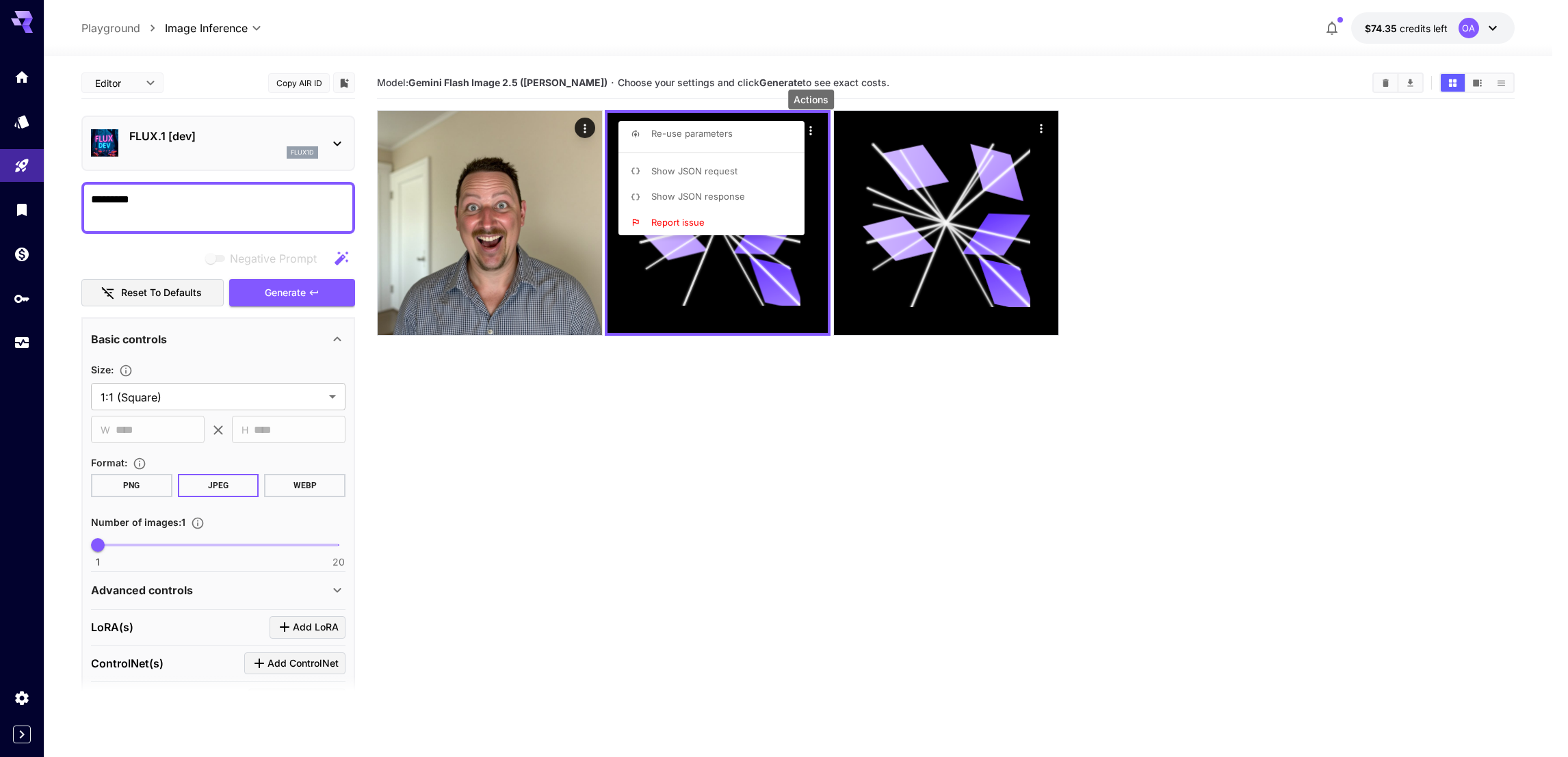
click at [761, 200] on li "Show JSON response" at bounding box center [716, 196] width 195 height 26
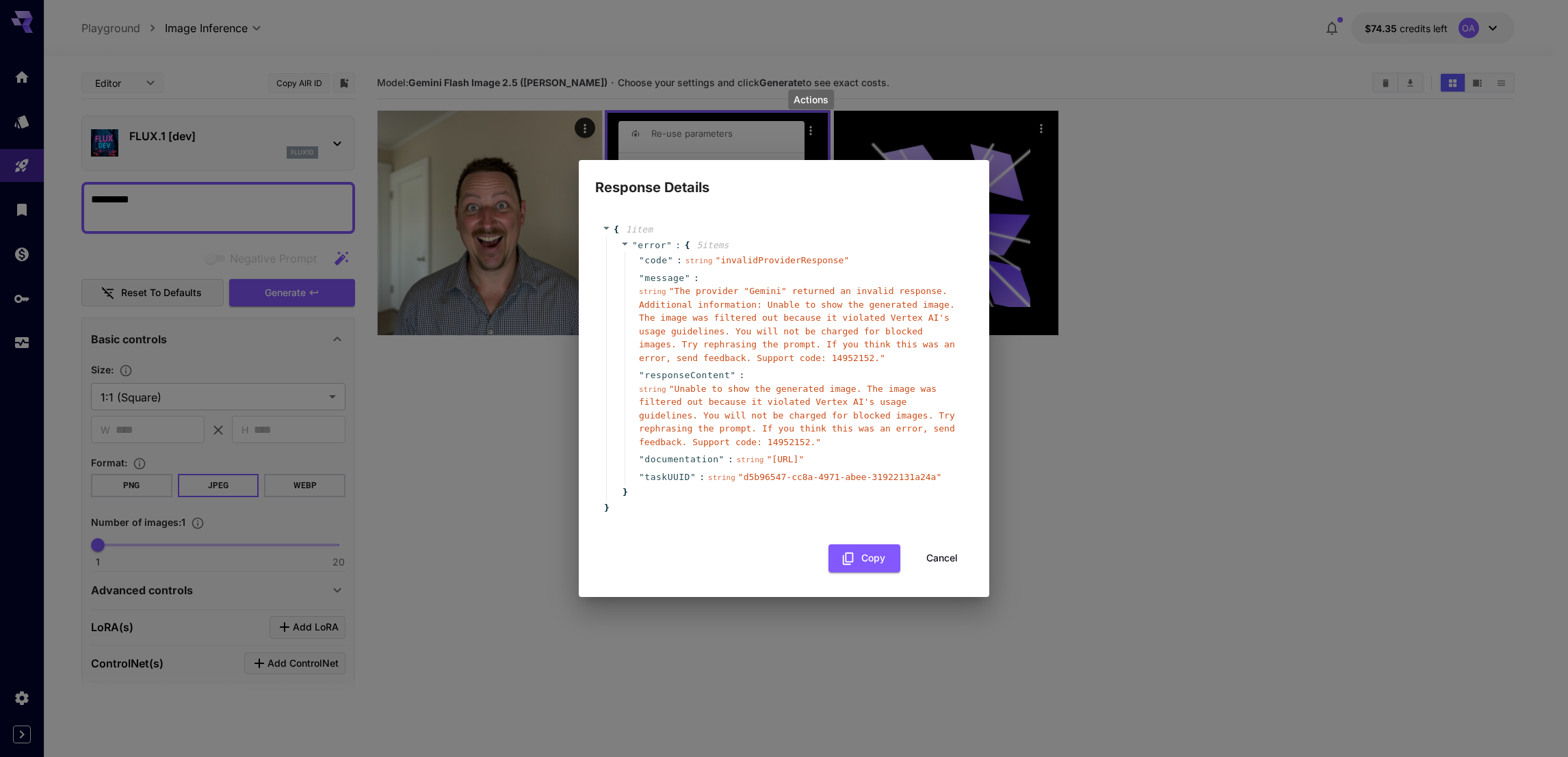
click at [1065, 440] on div "Response Details { 1 item " error " : { 5 item s " code " : string " invalidPro…" at bounding box center [784, 378] width 1568 height 757
